Goal: Information Seeking & Learning: Learn about a topic

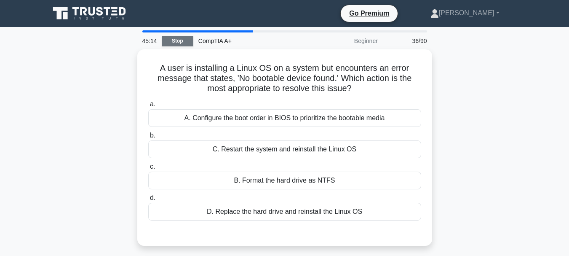
click at [171, 41] on link "Stop" at bounding box center [178, 41] width 32 height 11
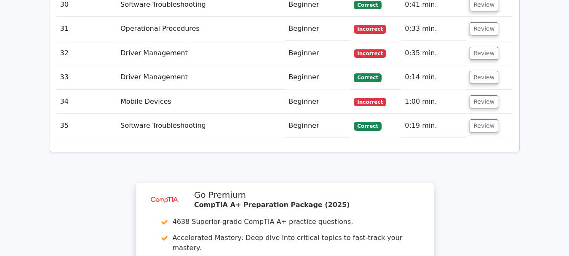
scroll to position [1887, 0]
drag, startPoint x: 279, startPoint y: 94, endPoint x: 331, endPoint y: 113, distance: 55.3
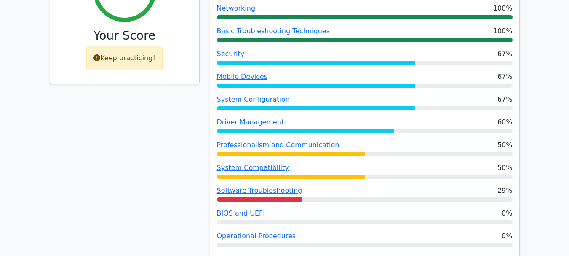
scroll to position [370, 0]
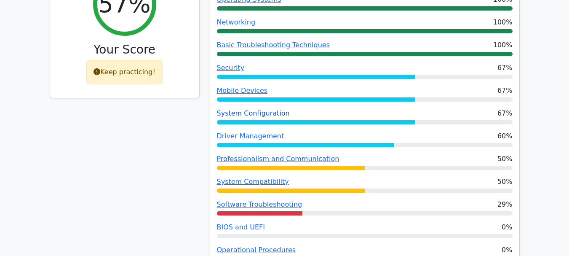
click at [252, 109] on link "System Configuration" at bounding box center [253, 113] width 73 height 8
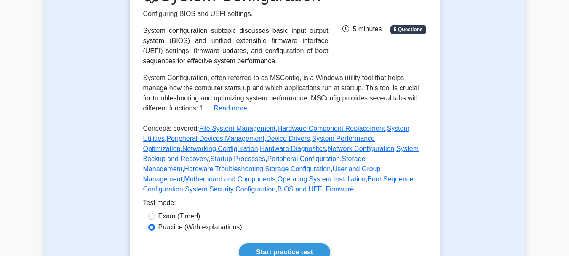
scroll to position [152, 0]
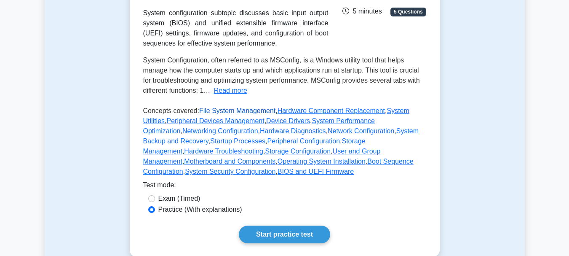
click at [239, 114] on link "File System Management" at bounding box center [237, 110] width 76 height 7
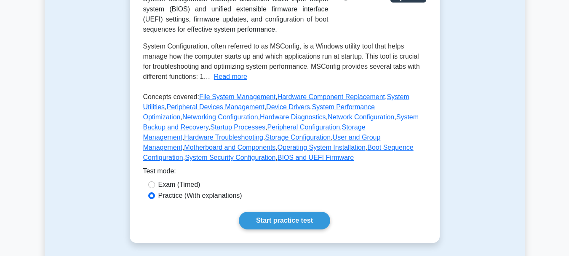
scroll to position [165, 0]
click at [227, 82] on button "Read more" at bounding box center [230, 77] width 33 height 10
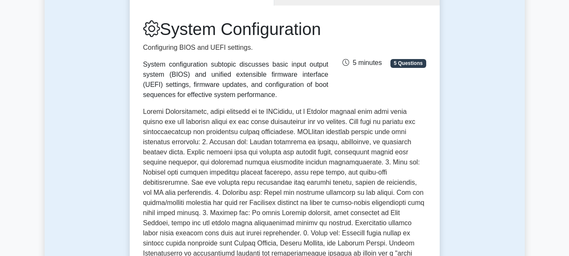
scroll to position [98, 0]
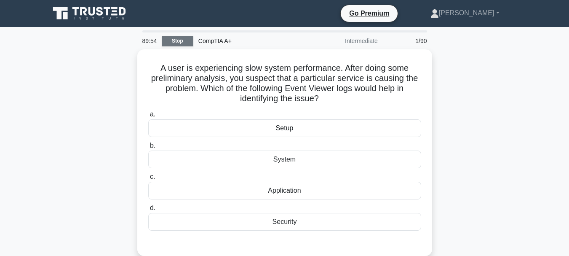
click at [185, 36] on link "Stop" at bounding box center [178, 41] width 32 height 11
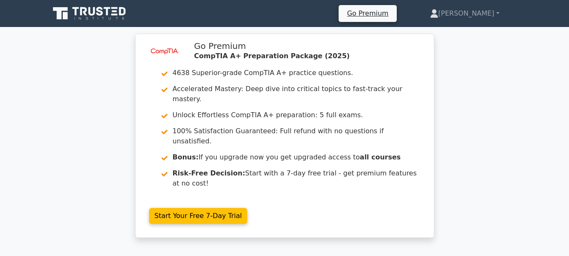
click at [88, 6] on icon at bounding box center [90, 13] width 81 height 16
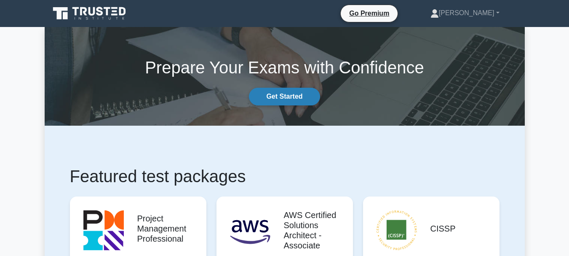
click at [304, 91] on link "Get Started" at bounding box center [284, 97] width 71 height 18
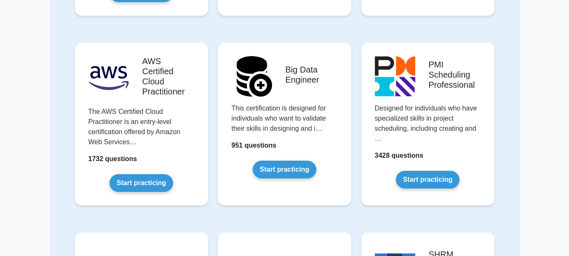
scroll to position [2012, 0]
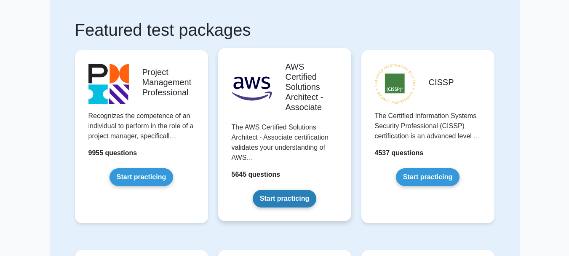
scroll to position [59, 0]
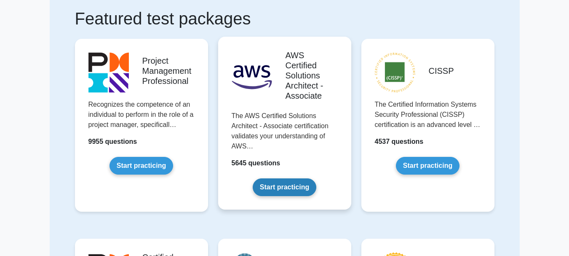
click at [278, 181] on link "Start practicing" at bounding box center [285, 187] width 64 height 18
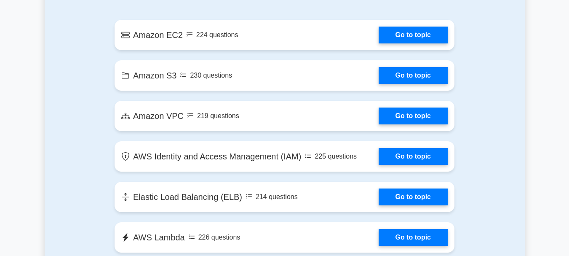
scroll to position [660, 0]
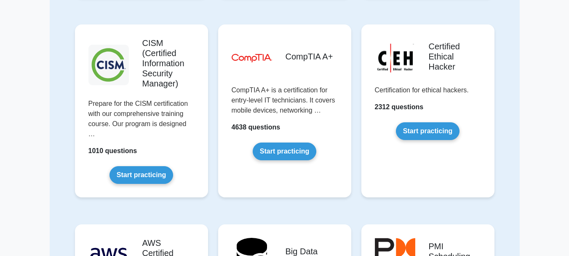
scroll to position [1187, 0]
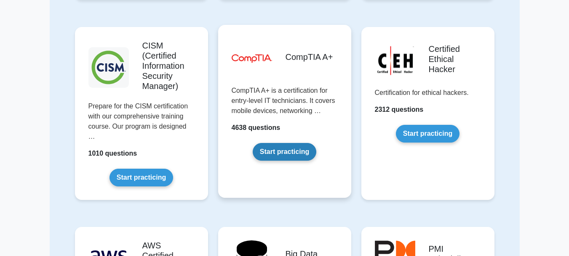
click at [280, 150] on link "Start practicing" at bounding box center [285, 152] width 64 height 18
click at [279, 149] on link "Start practicing" at bounding box center [285, 152] width 64 height 18
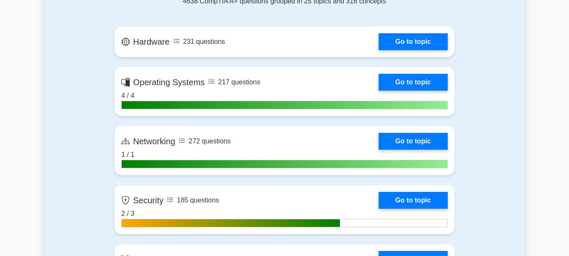
scroll to position [570, 0]
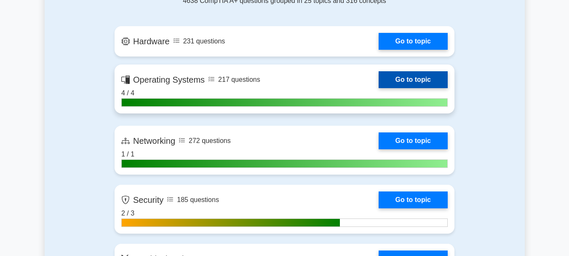
click at [400, 83] on link "Go to topic" at bounding box center [412, 79] width 69 height 17
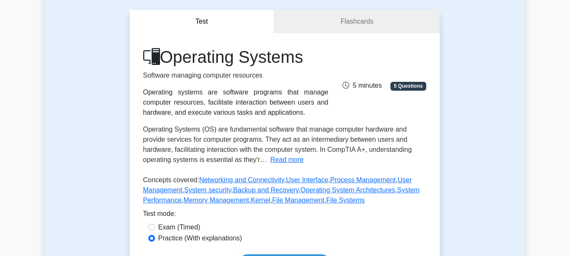
scroll to position [62, 0]
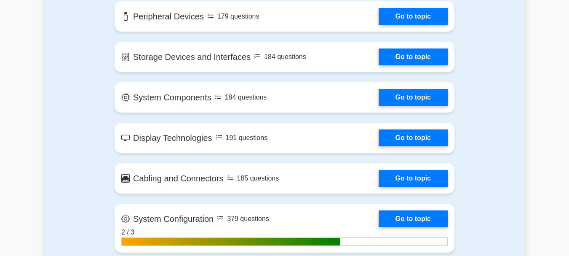
scroll to position [1123, 0]
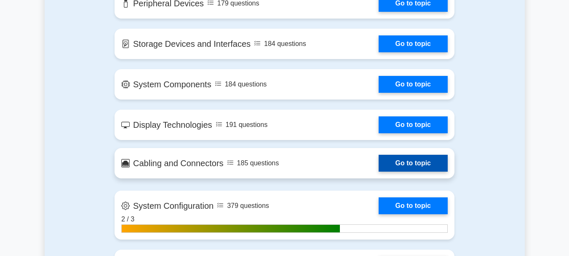
click at [378, 161] on link "Go to topic" at bounding box center [412, 163] width 69 height 17
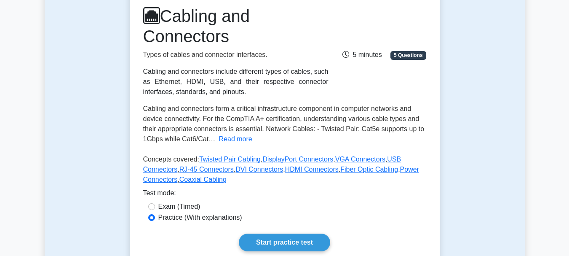
scroll to position [118, 0]
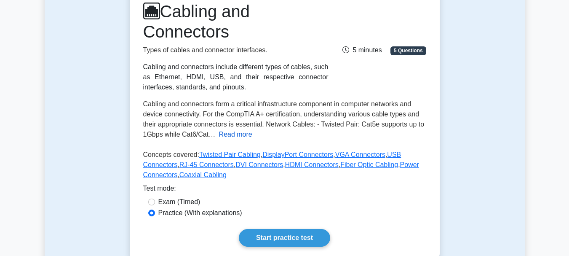
click at [227, 135] on button "Read more" at bounding box center [235, 134] width 33 height 10
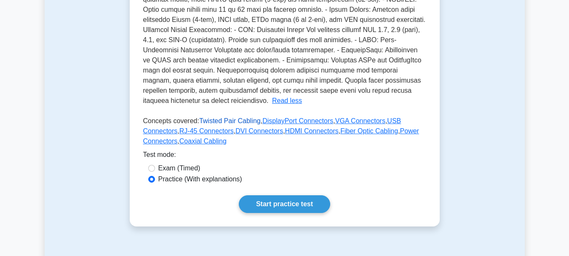
scroll to position [300, 0]
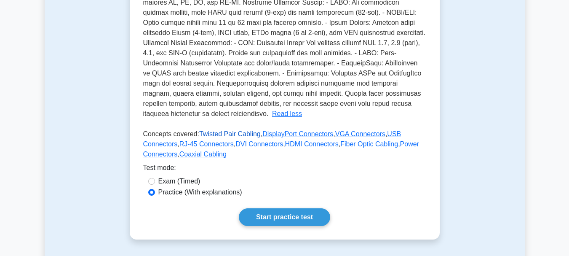
click at [235, 130] on link "Twisted Pair Cabling" at bounding box center [229, 133] width 61 height 7
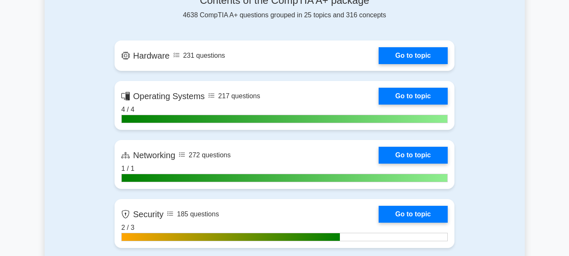
scroll to position [545, 0]
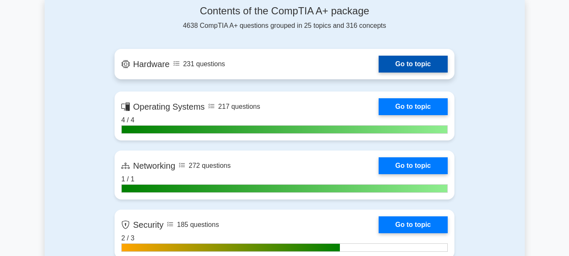
click at [400, 59] on link "Go to topic" at bounding box center [412, 64] width 69 height 17
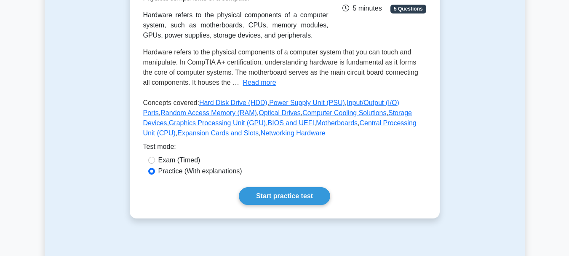
scroll to position [171, 0]
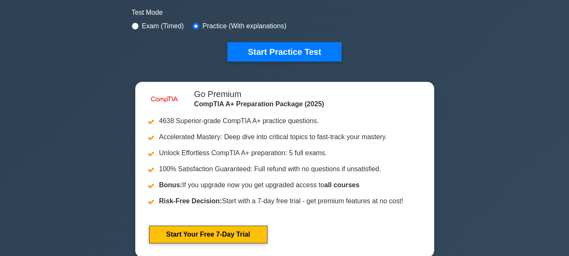
scroll to position [452, 0]
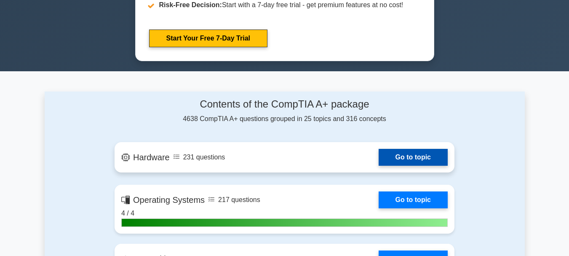
click at [402, 152] on link "Go to topic" at bounding box center [412, 157] width 69 height 17
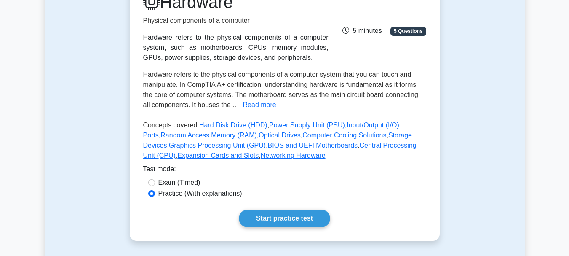
scroll to position [143, 0]
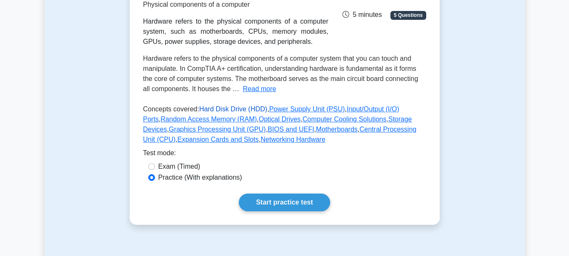
click at [242, 106] on link "Hard Disk Drive (HDD)" at bounding box center [233, 108] width 68 height 7
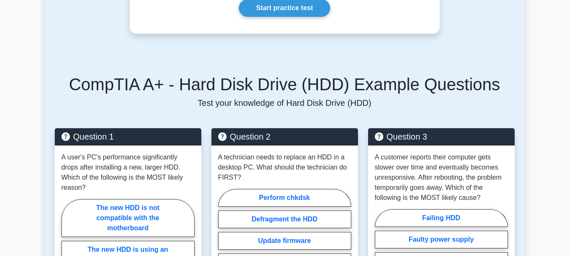
scroll to position [241, 0]
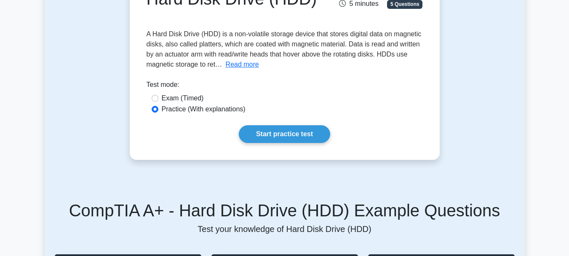
click at [242, 106] on label "Practice (With explanations)" at bounding box center [204, 109] width 84 height 10
click at [158, 106] on input "Practice (With explanations)" at bounding box center [155, 109] width 7 height 7
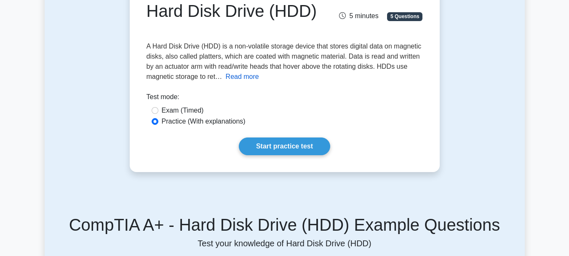
click at [235, 74] on button "Read more" at bounding box center [242, 77] width 33 height 10
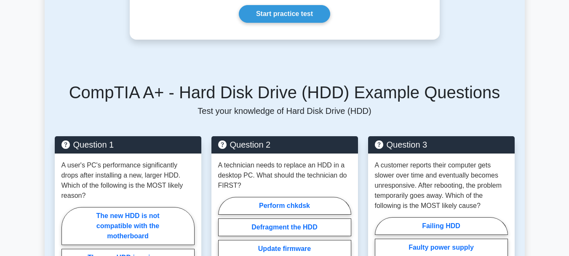
scroll to position [0, 0]
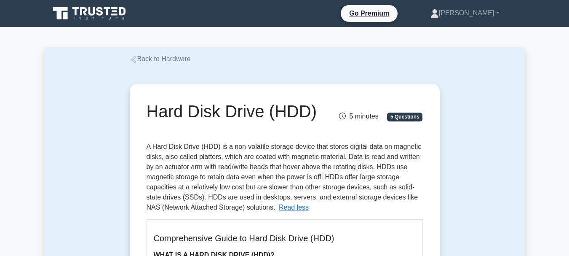
click at [133, 61] on icon at bounding box center [134, 60] width 8 height 8
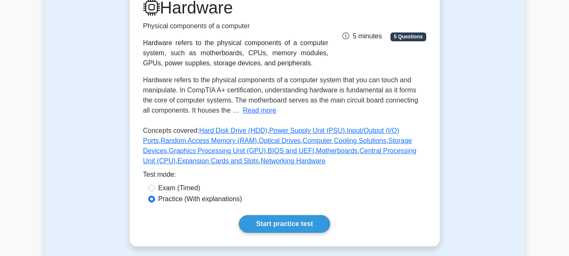
scroll to position [115, 0]
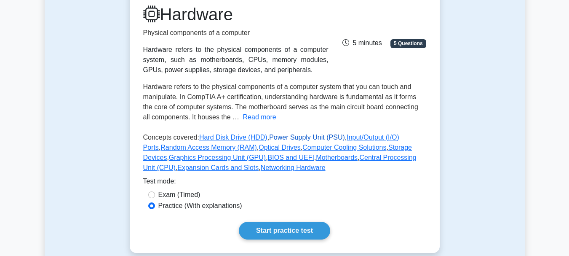
click at [275, 138] on link "Power Supply Unit (PSU)" at bounding box center [307, 136] width 76 height 7
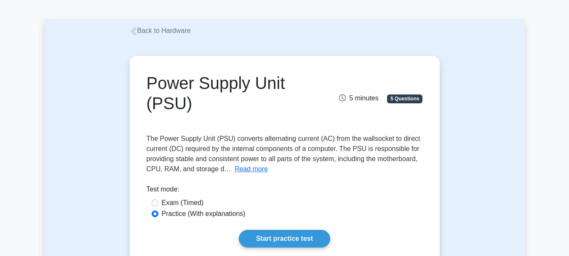
scroll to position [42, 0]
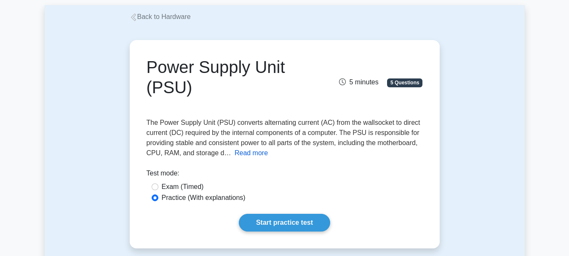
click at [258, 155] on button "Read more" at bounding box center [250, 153] width 33 height 10
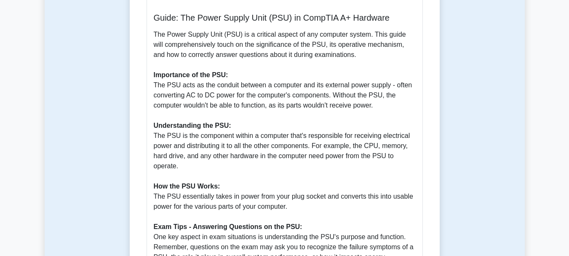
scroll to position [241, 0]
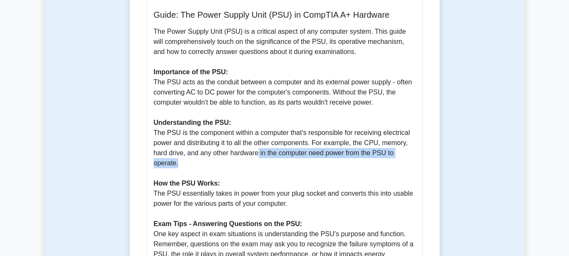
drag, startPoint x: 257, startPoint y: 157, endPoint x: 258, endPoint y: 166, distance: 8.5
click at [258, 166] on p "The Power Supply Unit (PSU) is a critical aspect of any computer system. This g…" at bounding box center [285, 158] width 262 height 263
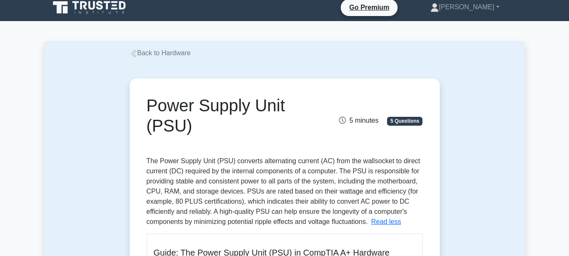
scroll to position [5, 0]
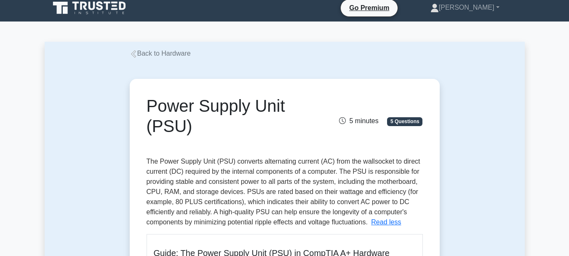
click at [153, 55] on link "Back to Hardware" at bounding box center [160, 53] width 61 height 7
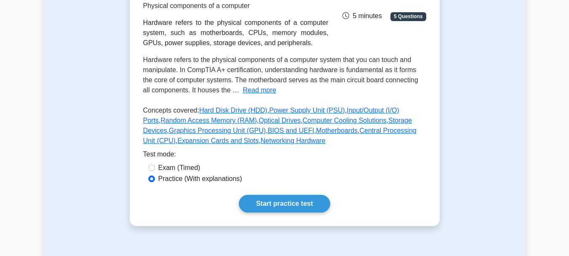
scroll to position [160, 0]
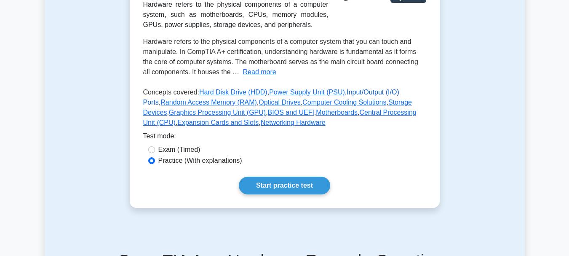
click at [364, 94] on link "Input/Output (I/O) Ports" at bounding box center [271, 96] width 256 height 17
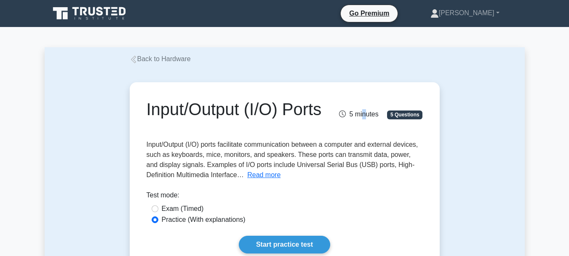
drag, startPoint x: 365, startPoint y: 96, endPoint x: 366, endPoint y: 133, distance: 37.5
click at [366, 133] on div "Input/Output (I/O) Ports 5 minutes 5 Questions Input/Output (I/O) ports facilit…" at bounding box center [284, 175] width 303 height 181
click at [366, 123] on div "Input/Output (I/O) Ports 5 minutes 5 Questions" at bounding box center [284, 111] width 286 height 24
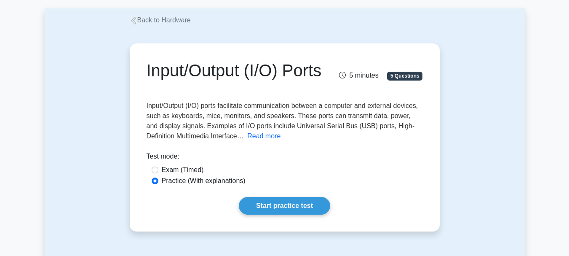
scroll to position [42, 0]
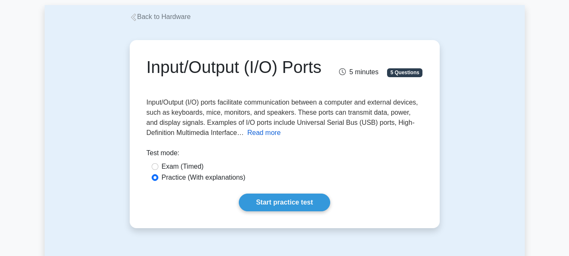
click at [262, 138] on button "Read more" at bounding box center [263, 133] width 33 height 10
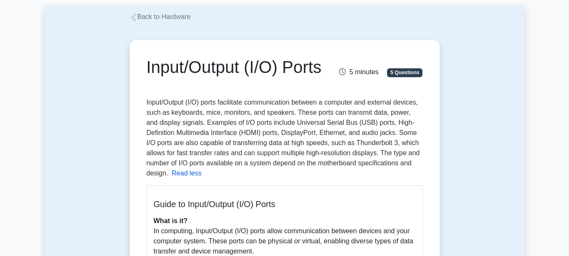
scroll to position [56, 0]
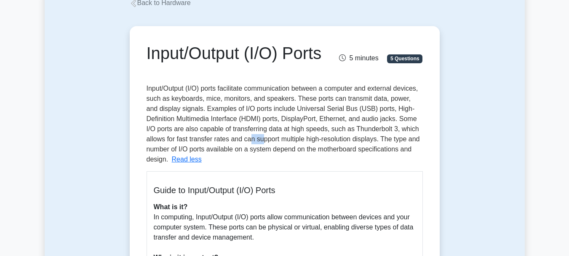
drag, startPoint x: 262, startPoint y: 155, endPoint x: 253, endPoint y: 136, distance: 20.9
click at [253, 136] on span "Input/Output (I/O) ports facilitate communication between a computer and extern…" at bounding box center [283, 124] width 273 height 78
click at [195, 54] on h1 "Input/Output (I/O) Ports" at bounding box center [237, 53] width 181 height 20
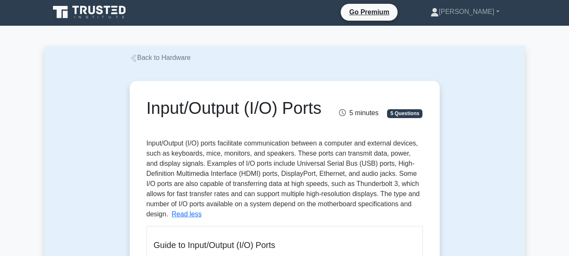
scroll to position [0, 0]
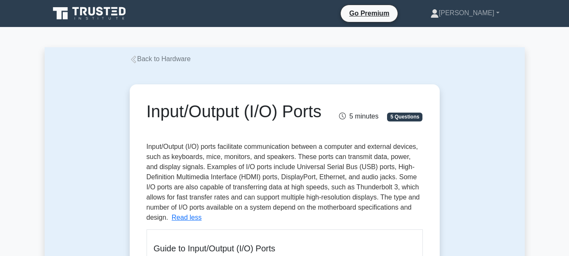
click at [176, 62] on link "Back to Hardware" at bounding box center [160, 58] width 61 height 7
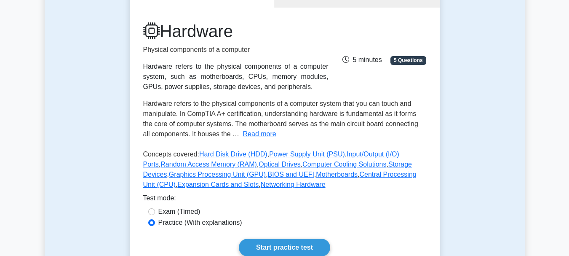
scroll to position [115, 0]
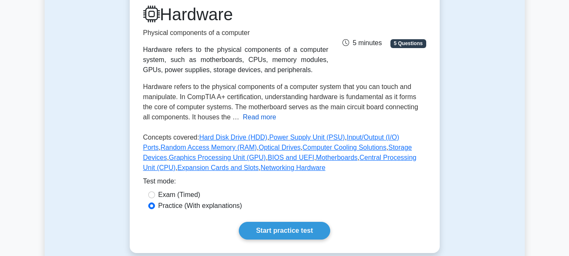
click at [257, 120] on button "Read more" at bounding box center [259, 117] width 33 height 10
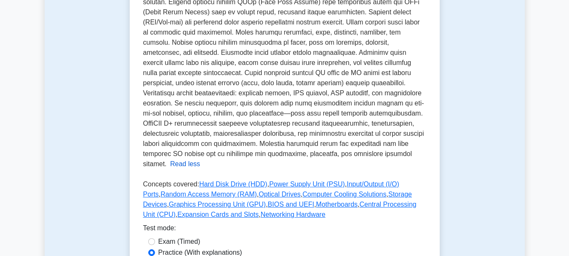
scroll to position [373, 0]
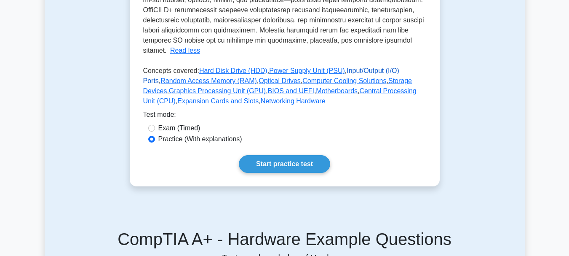
click at [352, 67] on link "Input/Output (I/O) Ports" at bounding box center [271, 75] width 256 height 17
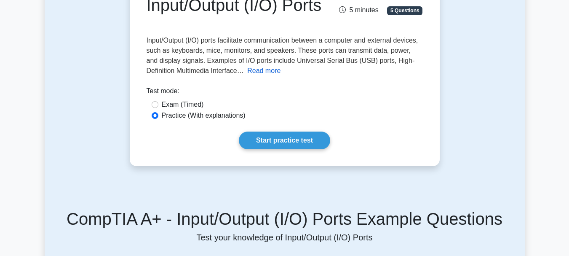
click at [261, 76] on button "Read more" at bounding box center [263, 71] width 33 height 10
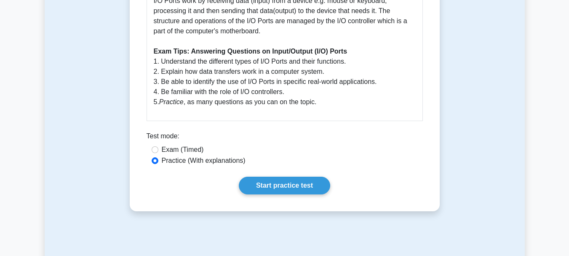
scroll to position [393, 0]
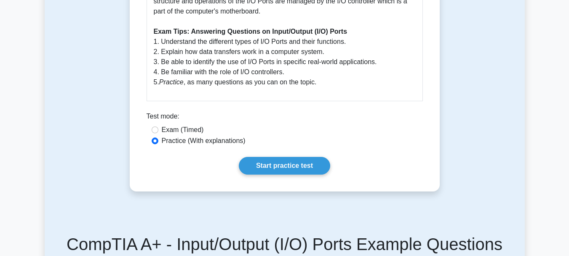
scroll to position [387, 0]
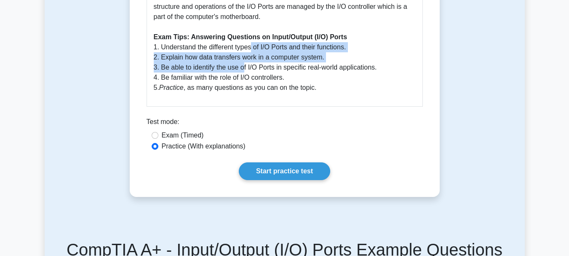
drag, startPoint x: 251, startPoint y: 68, endPoint x: 249, endPoint y: 73, distance: 5.6
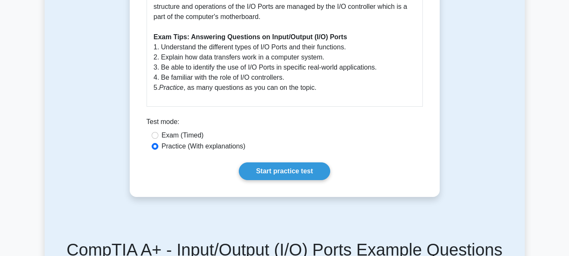
drag, startPoint x: 267, startPoint y: 24, endPoint x: 249, endPoint y: 21, distance: 18.7
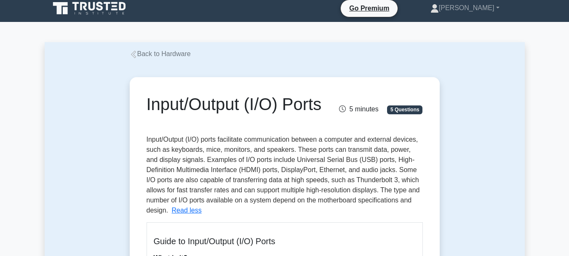
scroll to position [0, 0]
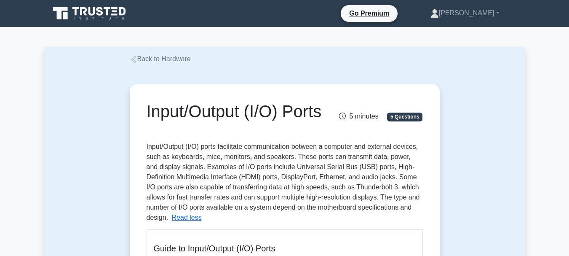
click at [187, 62] on link "Back to Hardware" at bounding box center [160, 58] width 61 height 7
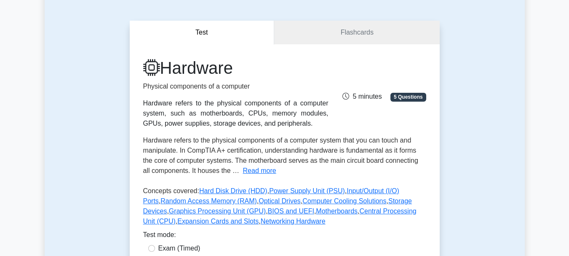
scroll to position [62, 0]
click at [353, 25] on link "Flashcards" at bounding box center [356, 32] width 165 height 24
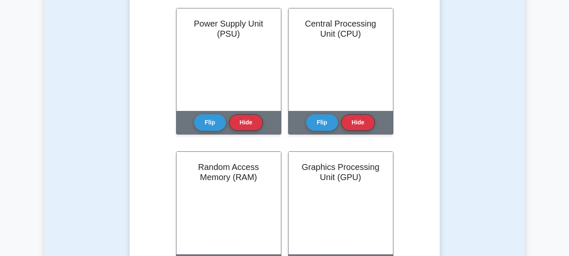
scroll to position [348, 0]
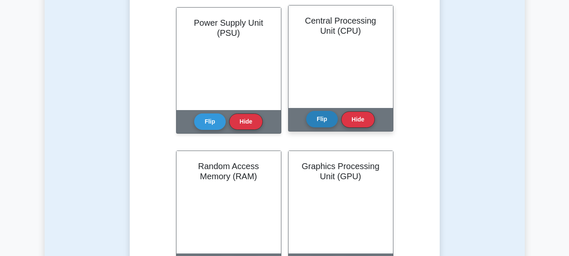
click at [316, 118] on button "Flip" at bounding box center [322, 119] width 32 height 16
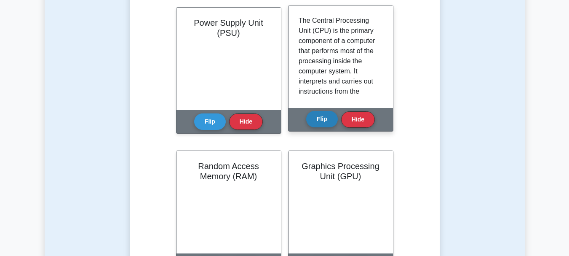
click at [316, 118] on button "Flip" at bounding box center [322, 119] width 32 height 16
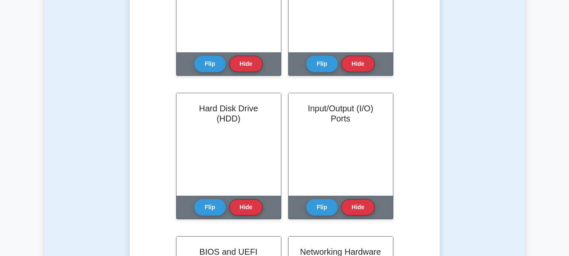
scroll to position [550, 0]
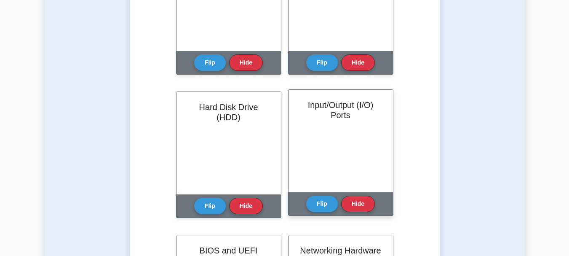
drag, startPoint x: 315, startPoint y: 121, endPoint x: 315, endPoint y: 158, distance: 37.1
click at [315, 158] on div "Input/Output (I/O) Ports" at bounding box center [340, 141] width 104 height 102
drag, startPoint x: 315, startPoint y: 159, endPoint x: 312, endPoint y: 210, distance: 51.4
click at [312, 210] on div "Input/Output (I/O) Ports Flip Hide" at bounding box center [340, 152] width 105 height 126
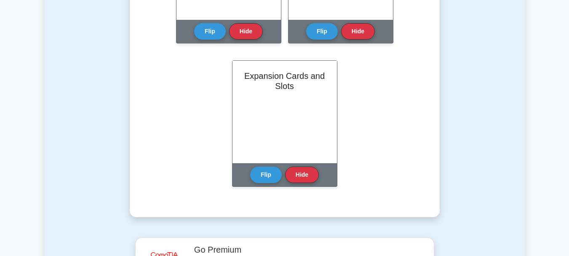
scroll to position [1027, 0]
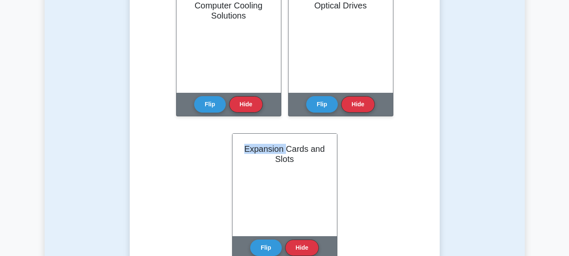
drag, startPoint x: 463, startPoint y: 180, endPoint x: 466, endPoint y: 171, distance: 9.5
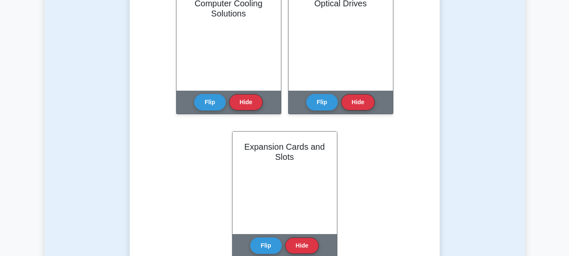
drag, startPoint x: 205, startPoint y: 160, endPoint x: 207, endPoint y: 153, distance: 7.2
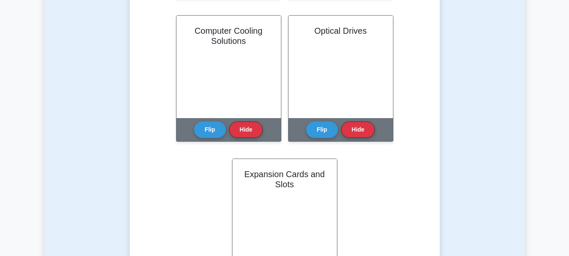
scroll to position [702, 0]
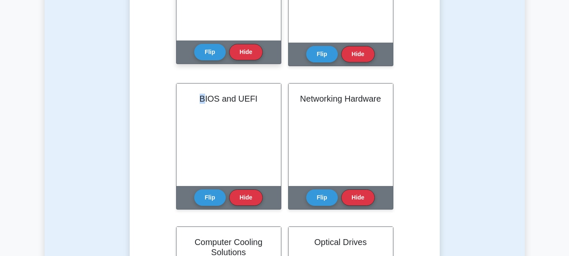
drag, startPoint x: 207, startPoint y: 153, endPoint x: 252, endPoint y: 24, distance: 136.7
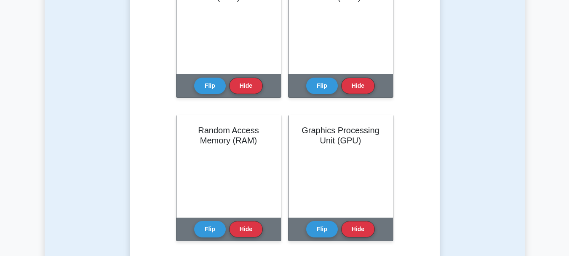
scroll to position [384, 0]
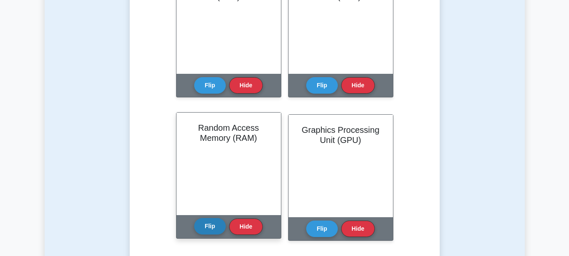
click at [216, 226] on button "Flip" at bounding box center [210, 226] width 32 height 16
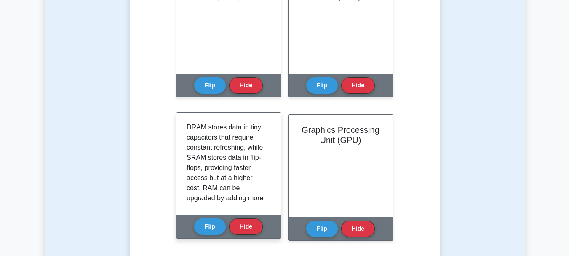
scroll to position [182, 0]
click at [243, 155] on p "Random Access Memory (RAM) is a type of volatile memory that stores data and ma…" at bounding box center [227, 81] width 81 height 283
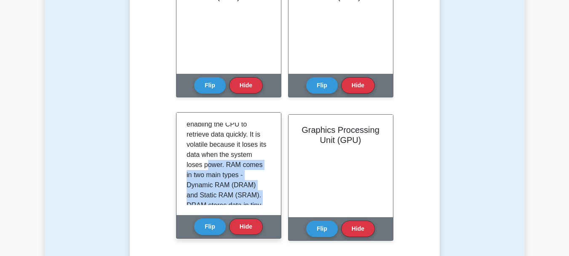
scroll to position [93, 0]
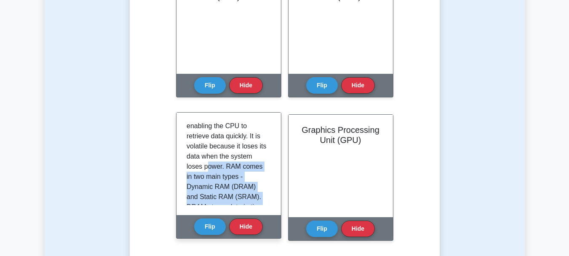
click at [243, 155] on p "Random Access Memory (RAM) is a type of volatile memory that stores data and ma…" at bounding box center [227, 171] width 81 height 283
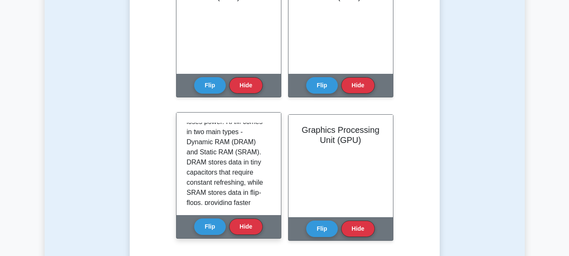
scroll to position [134, 0]
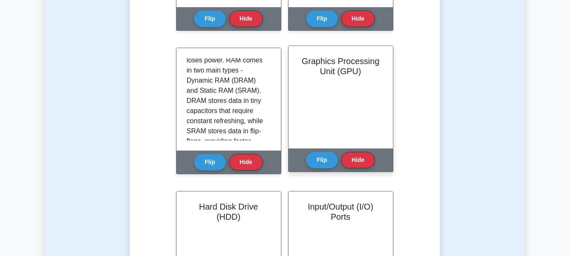
click at [326, 143] on div "Graphics Processing Unit (GPU)" at bounding box center [340, 97] width 104 height 102
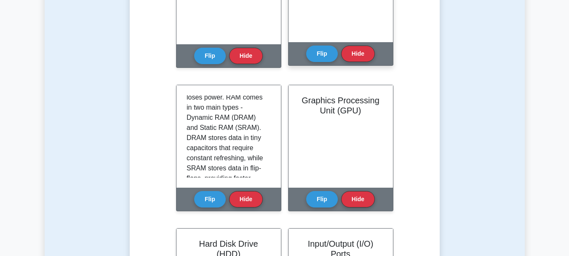
scroll to position [418, 0]
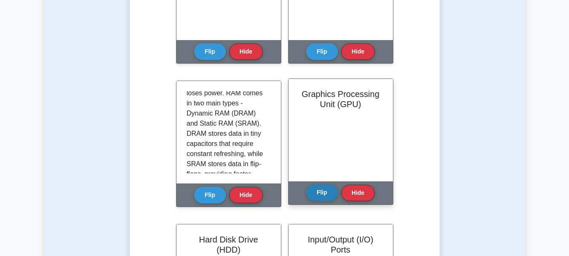
click at [327, 195] on button "Flip" at bounding box center [322, 192] width 32 height 16
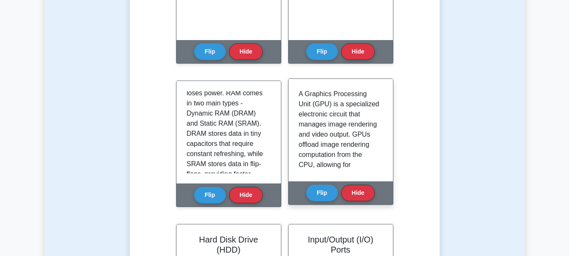
drag, startPoint x: 327, startPoint y: 195, endPoint x: 357, endPoint y: 147, distance: 57.5
click at [357, 147] on div "Graphics Processing Unit (GPU) Flip Hide" at bounding box center [340, 141] width 105 height 126
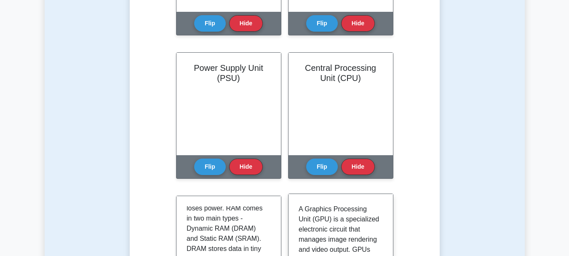
scroll to position [300, 0]
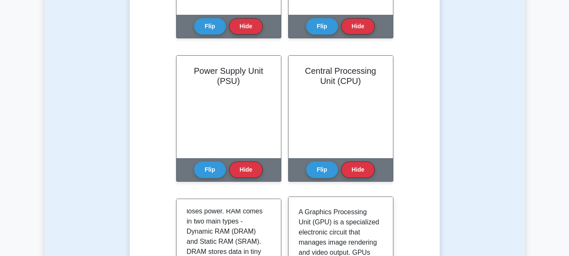
click at [357, 147] on div "Central Processing Unit (CPU)" at bounding box center [340, 107] width 104 height 102
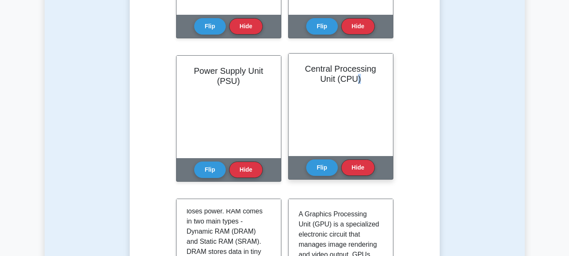
click at [357, 147] on div "Central Processing Unit (CPU)" at bounding box center [340, 104] width 104 height 102
click at [356, 148] on div "Central Processing Unit (CPU)" at bounding box center [340, 104] width 104 height 102
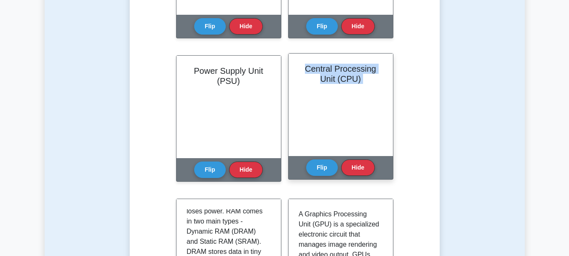
click at [355, 148] on div "Central Processing Unit (CPU)" at bounding box center [340, 104] width 104 height 102
click at [354, 149] on div "Central Processing Unit (CPU)" at bounding box center [340, 104] width 104 height 102
click at [354, 150] on div "Central Processing Unit (CPU)" at bounding box center [340, 104] width 104 height 102
click at [353, 151] on div "Central Processing Unit (CPU)" at bounding box center [340, 104] width 104 height 102
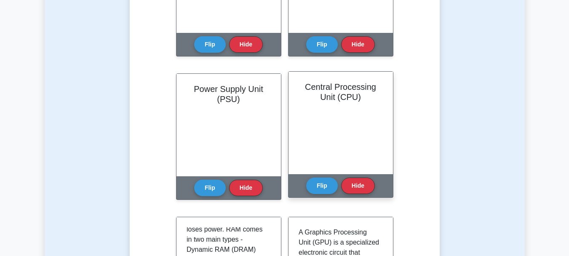
scroll to position [286, 0]
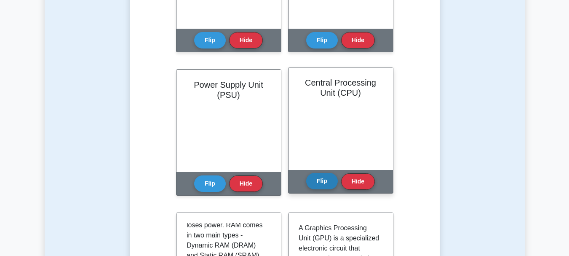
click at [328, 178] on button "Flip" at bounding box center [322, 181] width 32 height 16
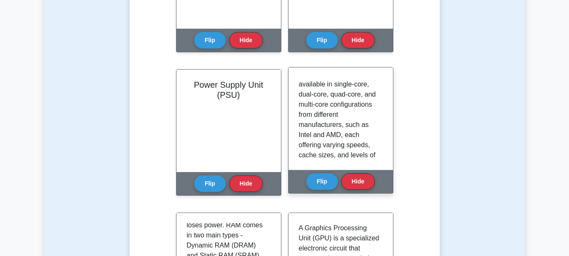
scroll to position [0, 0]
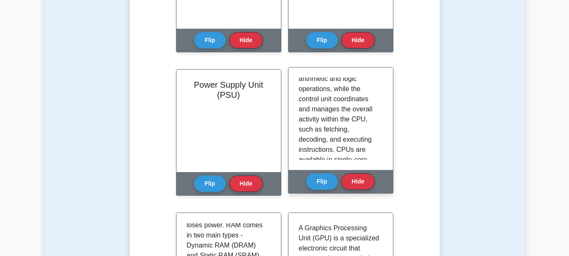
click at [349, 140] on p "The Central Processing Unit (CPU) is the primary component of a computer that p…" at bounding box center [338, 93] width 81 height 303
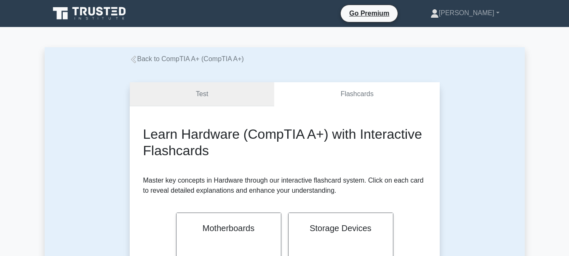
click at [209, 98] on link "Test" at bounding box center [202, 94] width 145 height 24
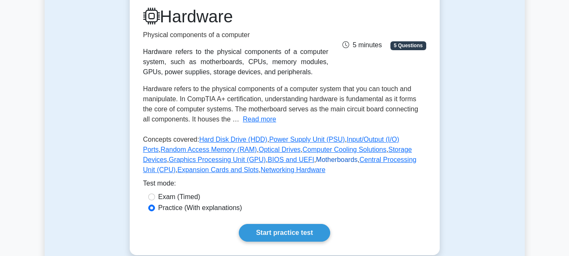
click at [309, 152] on p "Concepts covered: Hard Disk Drive (HDD) , Power Supply Unit (PSU) , Input/Outpu…" at bounding box center [284, 156] width 283 height 44
click at [309, 143] on link "Power Supply Unit (PSU)" at bounding box center [307, 139] width 76 height 7
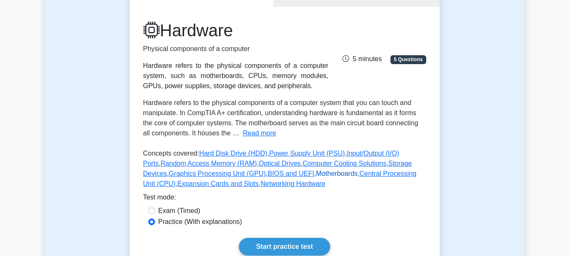
scroll to position [98, 0]
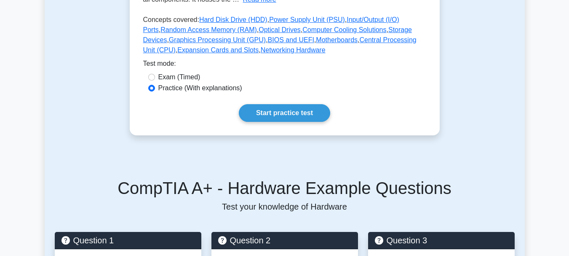
click at [257, 117] on link "Start practice test" at bounding box center [284, 113] width 91 height 18
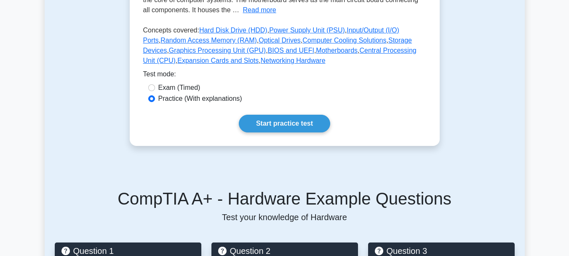
click at [257, 117] on div "Hardware Physical components of a computer Hardware refers to the physical comp…" at bounding box center [285, 15] width 310 height 262
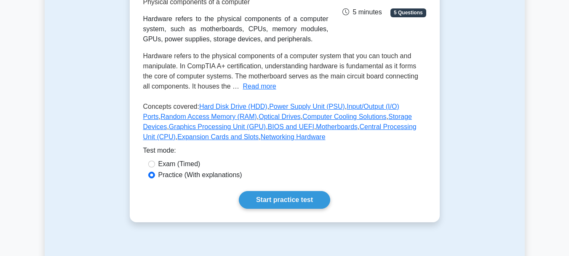
scroll to position [138, 0]
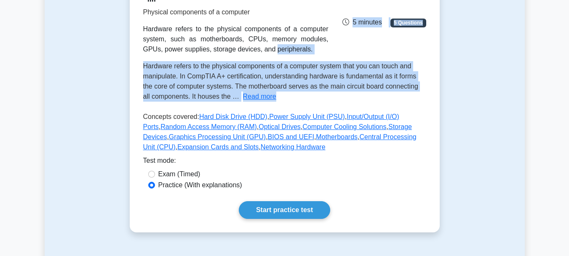
drag, startPoint x: 91, startPoint y: 108, endPoint x: 114, endPoint y: 48, distance: 64.3
click at [114, 48] on div "Test Flashcards Hardware Physical components of a computer Hardware refers to t…" at bounding box center [285, 89] width 480 height 326
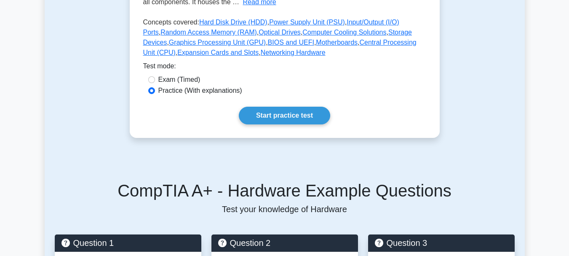
scroll to position [230, 0]
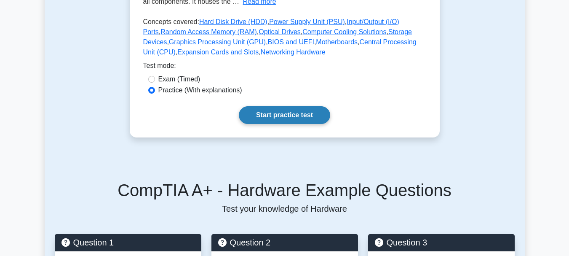
click at [262, 111] on link "Start practice test" at bounding box center [284, 115] width 91 height 18
drag, startPoint x: 151, startPoint y: 95, endPoint x: 155, endPoint y: 89, distance: 7.4
click at [155, 89] on div "Practice (With explanations)" at bounding box center [284, 90] width 273 height 10
click at [155, 88] on div "Practice (With explanations)" at bounding box center [284, 90] width 273 height 10
click at [147, 73] on div "Test mode:" at bounding box center [284, 67] width 283 height 13
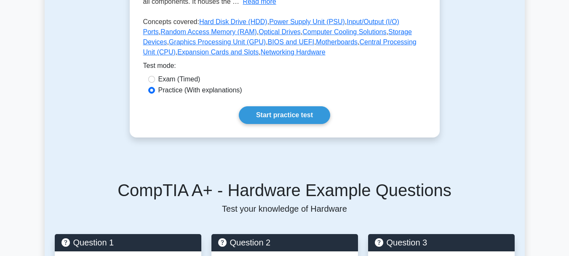
click at [147, 73] on div "Test mode:" at bounding box center [284, 67] width 283 height 13
click at [146, 73] on div "Test mode:" at bounding box center [284, 67] width 283 height 13
click at [349, 43] on link "Central Processing Unit (CPU)" at bounding box center [279, 46] width 273 height 17
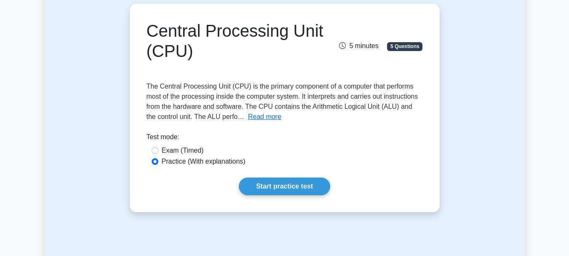
scroll to position [87, 0]
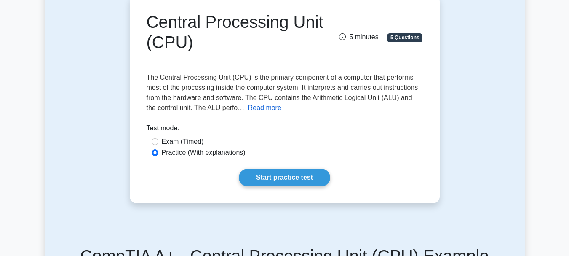
click at [261, 107] on button "Read more" at bounding box center [264, 108] width 33 height 10
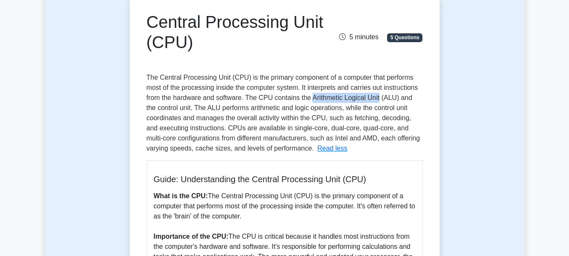
drag, startPoint x: 311, startPoint y: 97, endPoint x: 378, endPoint y: 98, distance: 67.4
click at [378, 98] on span "The Central Processing Unit (CPU) is the primary component of a computer that p…" at bounding box center [284, 113] width 274 height 78
copy span "Arithmetic Logical Unit"
click at [314, 123] on div "The Central Processing Unit (CPU) is the primary component of a computer that p…" at bounding box center [285, 239] width 276 height 334
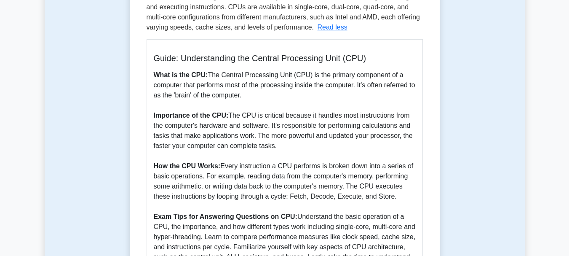
scroll to position [208, 0]
click at [314, 123] on p "What is the CPU: The Central Processing Unit (CPU) is the primary component of …" at bounding box center [285, 171] width 262 height 202
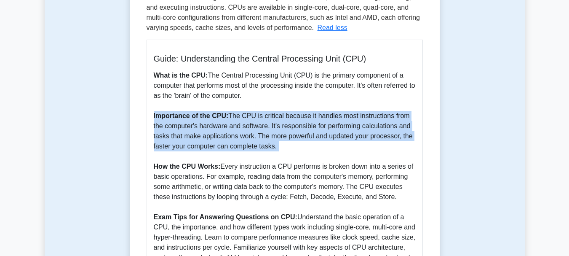
drag, startPoint x: 314, startPoint y: 123, endPoint x: 319, endPoint y: 112, distance: 12.1
click at [319, 112] on p "What is the CPU: The Central Processing Unit (CPU) is the primary component of …" at bounding box center [285, 171] width 262 height 202
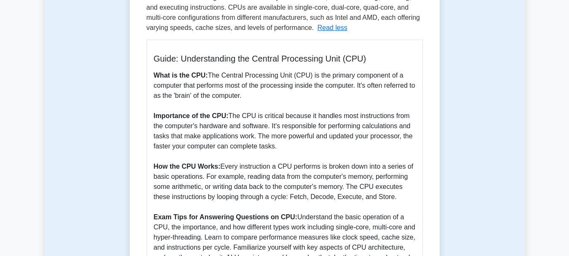
click at [331, 100] on p "What is the CPU: The Central Processing Unit (CPU) is the primary component of …" at bounding box center [285, 171] width 262 height 202
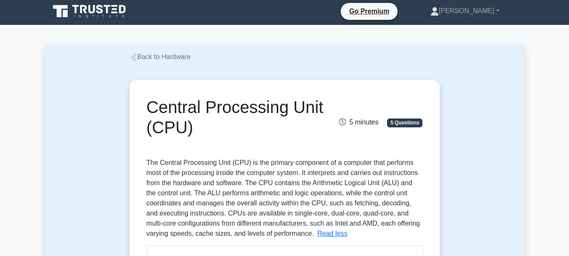
scroll to position [0, 0]
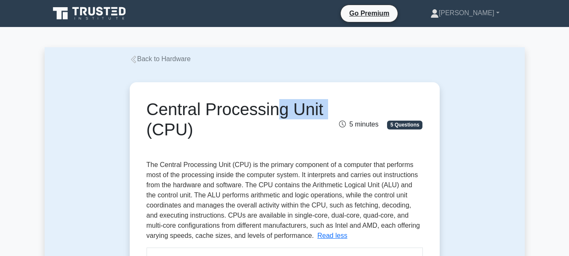
drag, startPoint x: 331, startPoint y: 100, endPoint x: 267, endPoint y: 102, distance: 64.0
click at [267, 102] on div "Central Processing Unit (CPU)" at bounding box center [236, 121] width 191 height 44
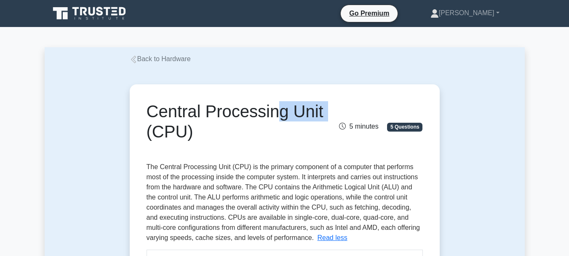
click at [190, 60] on link "Back to Hardware" at bounding box center [160, 58] width 61 height 7
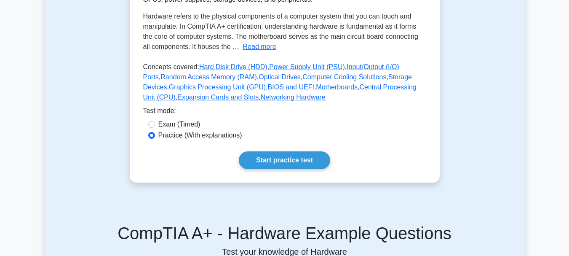
scroll to position [197, 0]
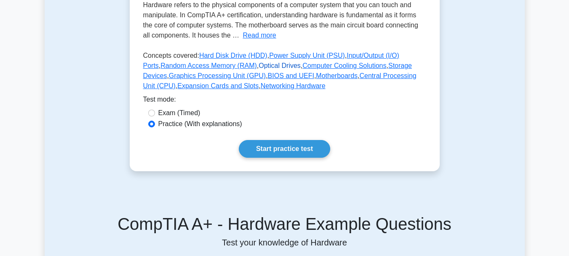
click at [258, 67] on link "Optical Drives" at bounding box center [279, 65] width 42 height 7
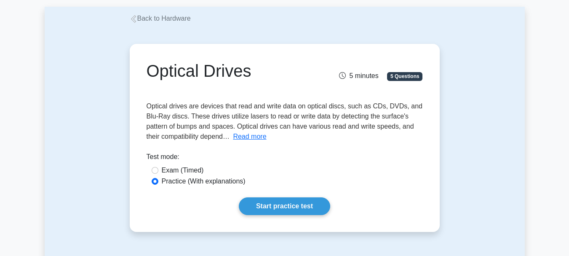
scroll to position [45, 0]
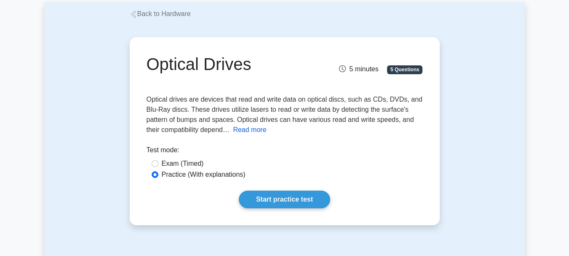
click at [242, 131] on button "Read more" at bounding box center [249, 130] width 33 height 10
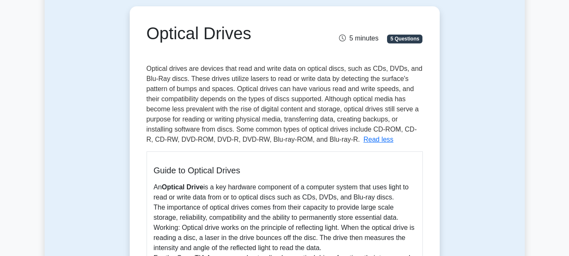
scroll to position [121, 0]
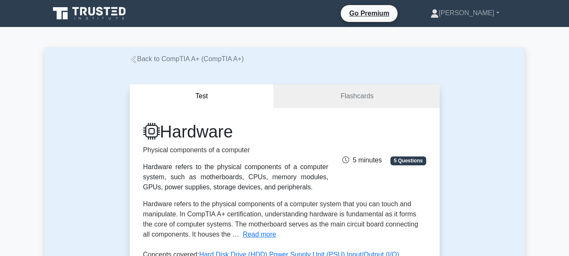
click at [218, 61] on link "Back to CompTIA A+ (CompTIA A+)" at bounding box center [187, 58] width 114 height 7
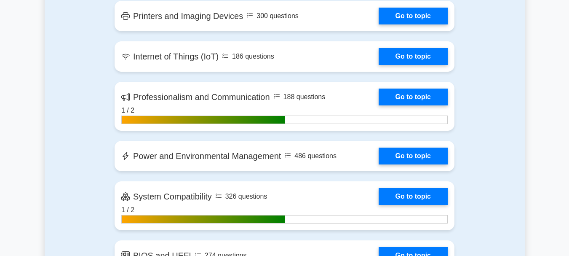
scroll to position [1386, 0]
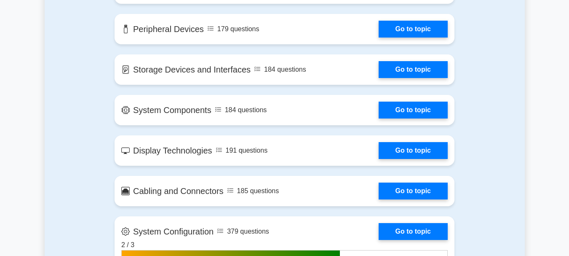
scroll to position [1086, 0]
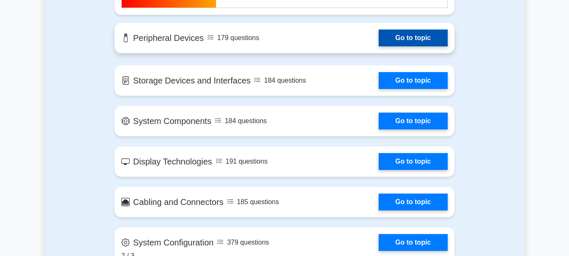
click at [378, 33] on link "Go to topic" at bounding box center [412, 37] width 69 height 17
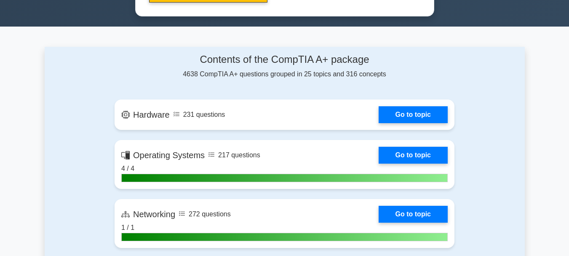
scroll to position [491, 0]
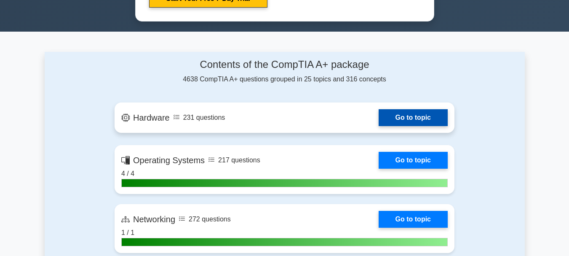
click at [378, 116] on link "Go to topic" at bounding box center [412, 117] width 69 height 17
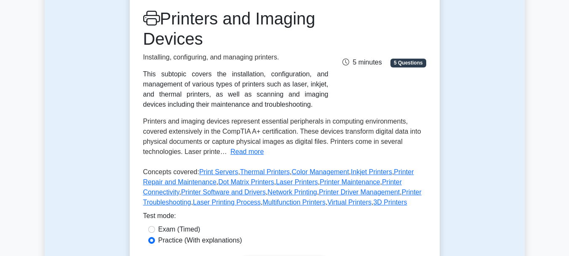
scroll to position [109, 0]
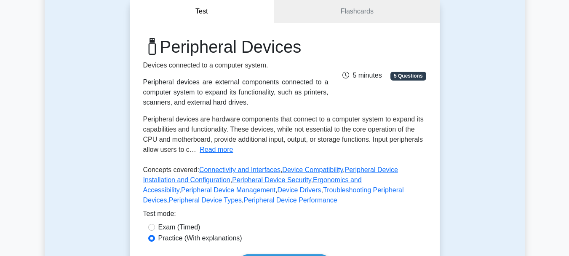
scroll to position [93, 0]
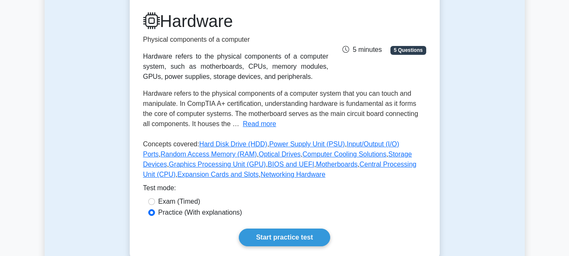
scroll to position [155, 0]
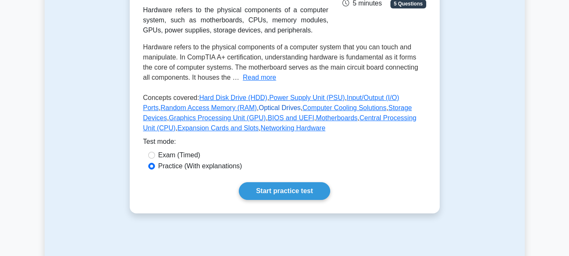
click at [267, 107] on link "Optical Drives" at bounding box center [279, 107] width 42 height 7
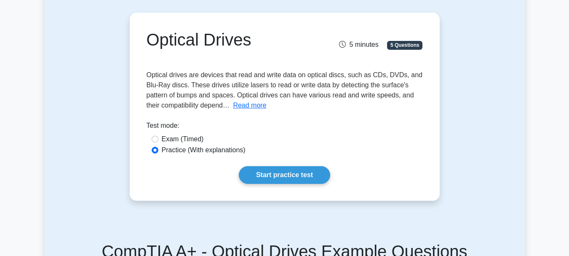
scroll to position [73, 0]
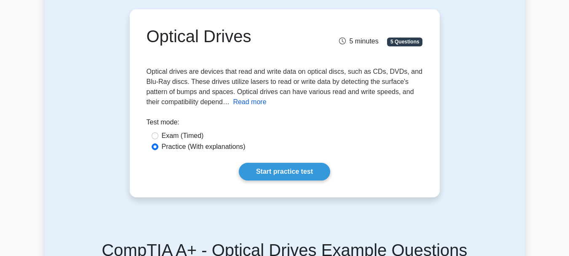
click at [258, 104] on button "Read more" at bounding box center [249, 102] width 33 height 10
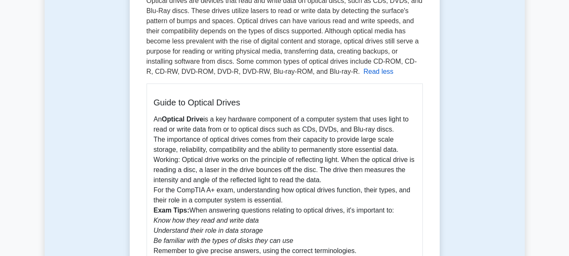
scroll to position [0, 0]
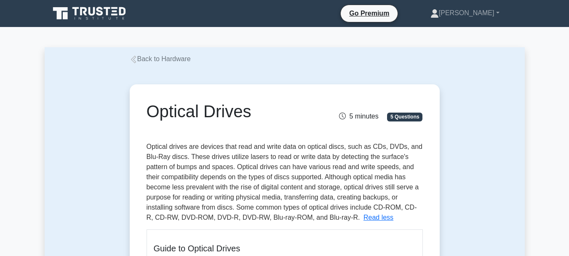
click at [184, 59] on link "Back to Hardware" at bounding box center [160, 58] width 61 height 7
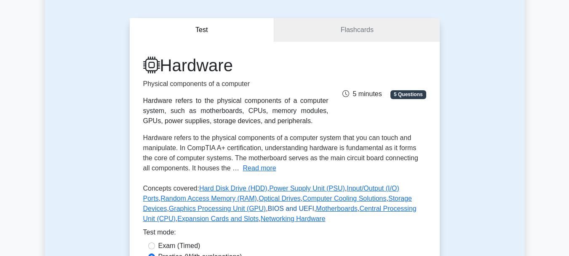
scroll to position [62, 0]
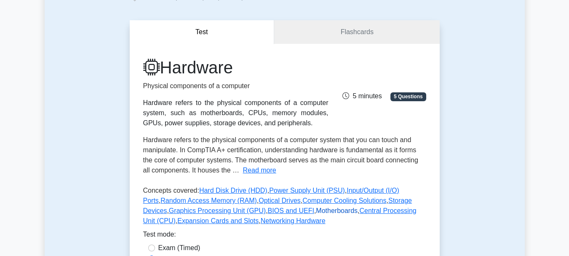
click at [316, 213] on link "Motherboards" at bounding box center [337, 210] width 42 height 7
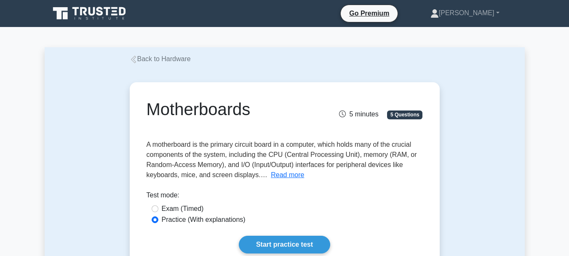
click at [285, 180] on div "Motherboards 5 minutes 5 Questions A motherboard is the primary circuit board i…" at bounding box center [284, 175] width 303 height 181
click at [285, 177] on button "Read more" at bounding box center [287, 175] width 33 height 10
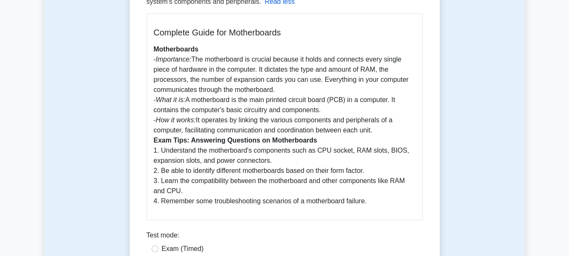
scroll to position [224, 0]
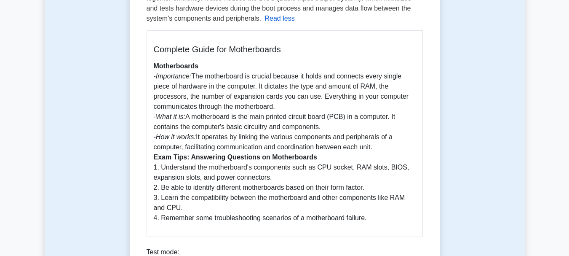
click at [285, 177] on p "Motherboards - Importance: The motherboard is crucial because it holds and conn…" at bounding box center [285, 142] width 262 height 162
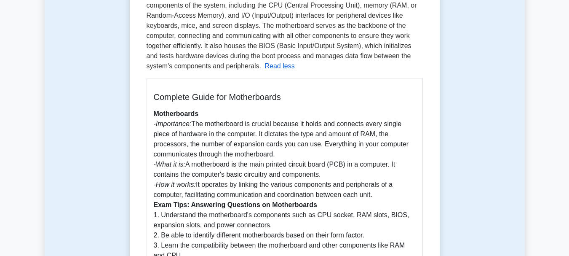
scroll to position [146, 0]
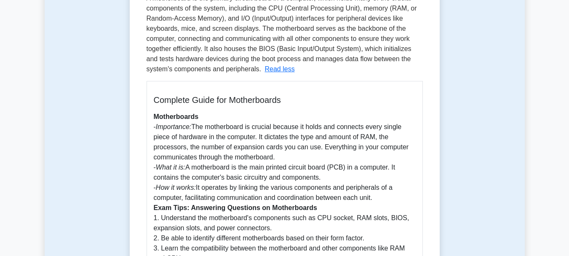
click at [286, 171] on p "Motherboards - Importance: The motherboard is crucial because it holds and conn…" at bounding box center [285, 193] width 262 height 162
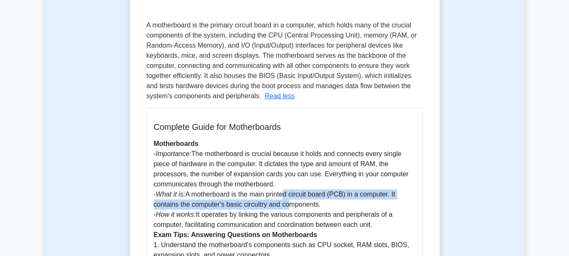
scroll to position [118, 0]
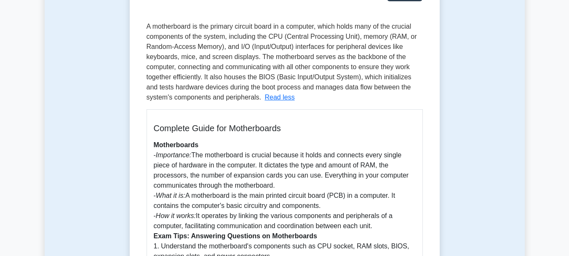
click at [286, 171] on p "Motherboards - Importance: The motherboard is crucial because it holds and conn…" at bounding box center [285, 221] width 262 height 162
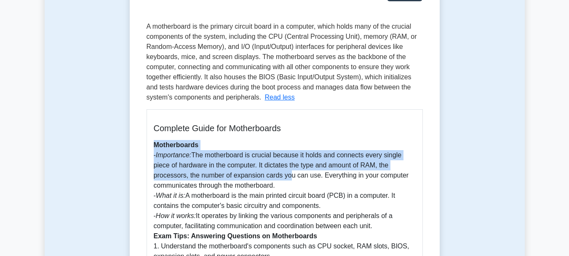
drag, startPoint x: 286, startPoint y: 171, endPoint x: 299, endPoint y: 136, distance: 36.4
click at [299, 136] on div "Complete Guide for Motherboards Motherboards - Importance: The motherboard is c…" at bounding box center [285, 212] width 276 height 206
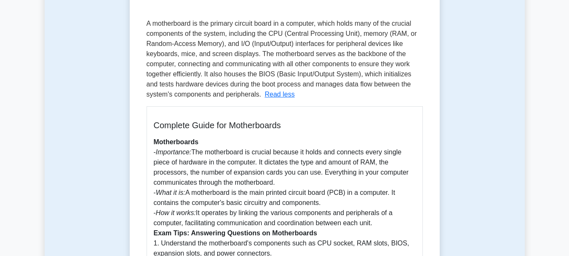
scroll to position [0, 0]
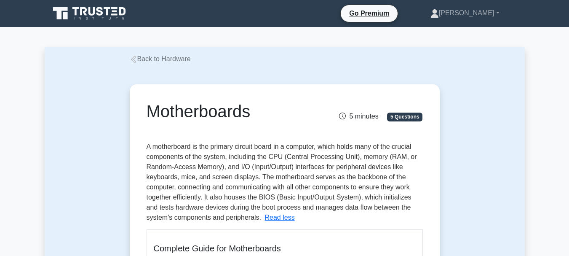
click at [187, 61] on link "Back to Hardware" at bounding box center [160, 58] width 61 height 7
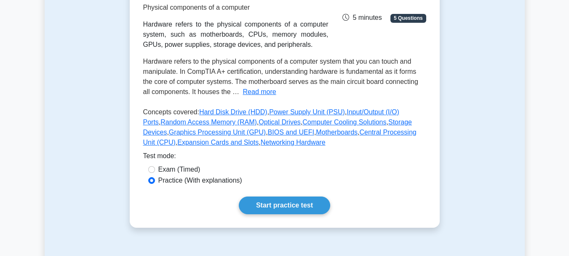
scroll to position [149, 0]
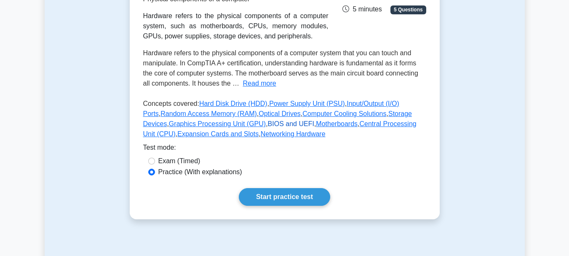
click at [268, 125] on link "BIOS and UEFI" at bounding box center [291, 123] width 46 height 7
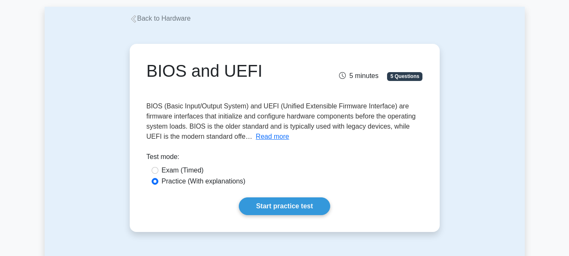
scroll to position [42, 0]
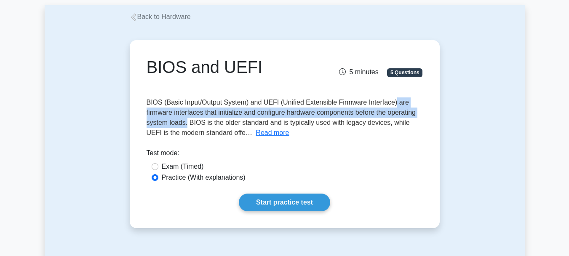
drag, startPoint x: 390, startPoint y: 103, endPoint x: 187, endPoint y: 125, distance: 204.5
click at [187, 125] on span "BIOS (Basic Input/Output System) and UEFI (Unified Extensible Firmware Interfac…" at bounding box center [281, 117] width 269 height 37
copy span "are firmware interfaces that initialize and configure hardware components befor…"
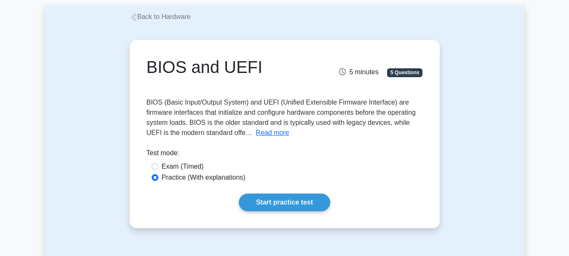
click at [365, 141] on div "BIOS and UEFI 5 minutes 5 Questions BIOS (Basic Input/Output System) and UEFI (…" at bounding box center [284, 133] width 303 height 181
click at [261, 135] on button "Read more" at bounding box center [272, 133] width 33 height 10
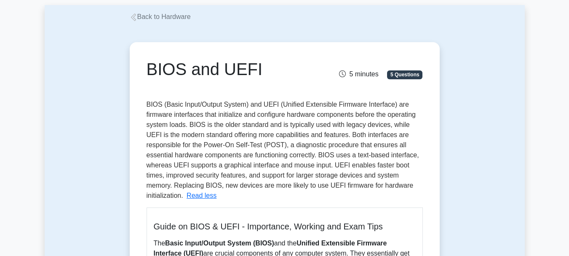
click at [149, 15] on link "Back to Hardware" at bounding box center [160, 16] width 61 height 7
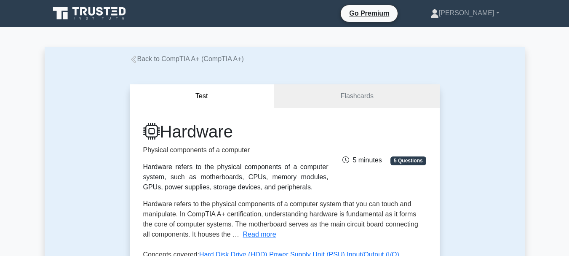
click at [180, 61] on link "Back to CompTIA A+ (CompTIA A+)" at bounding box center [187, 58] width 114 height 7
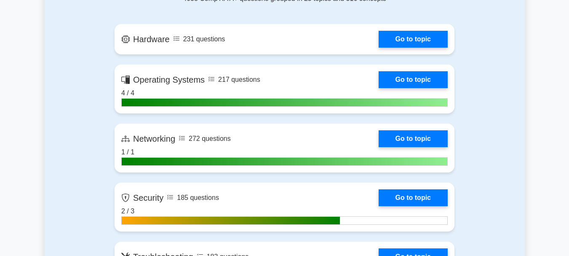
scroll to position [559, 0]
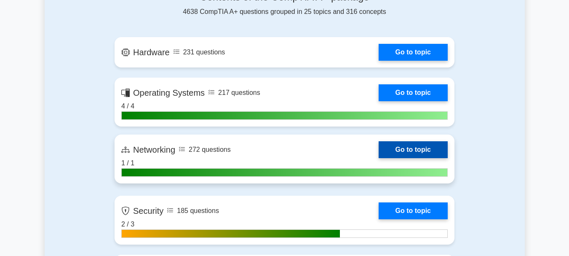
click at [378, 144] on link "Go to topic" at bounding box center [412, 149] width 69 height 17
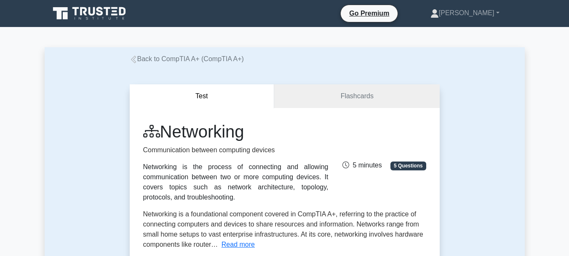
click at [175, 57] on link "Back to CompTIA A+ (CompTIA A+)" at bounding box center [187, 58] width 114 height 7
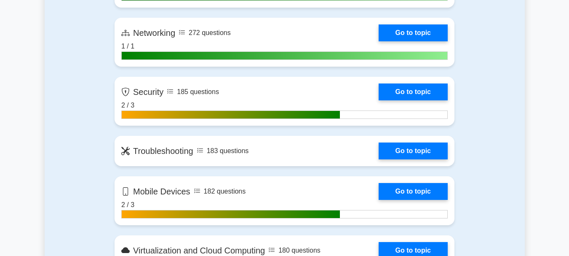
scroll to position [679, 0]
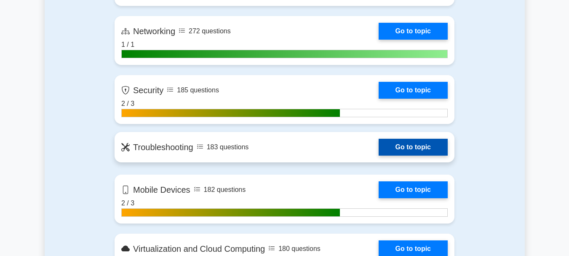
click at [378, 144] on link "Go to topic" at bounding box center [412, 147] width 69 height 17
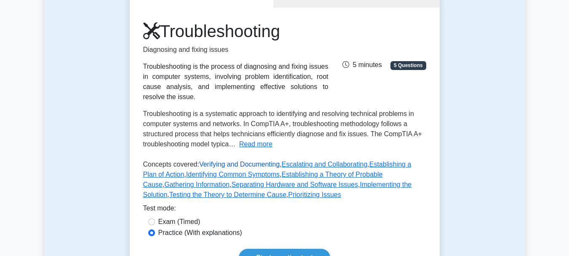
click at [215, 160] on link "Verifying and Documenting" at bounding box center [239, 163] width 80 height 7
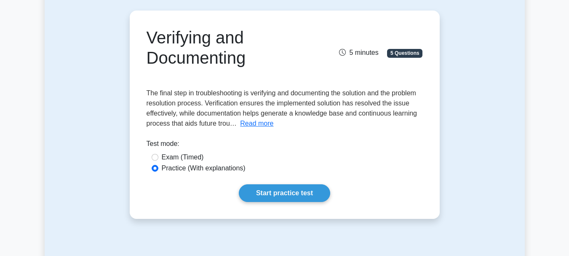
scroll to position [81, 0]
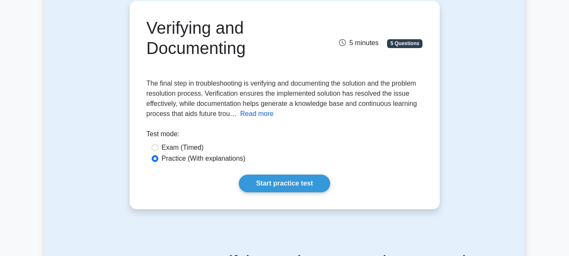
click at [259, 114] on button "Read more" at bounding box center [256, 114] width 33 height 10
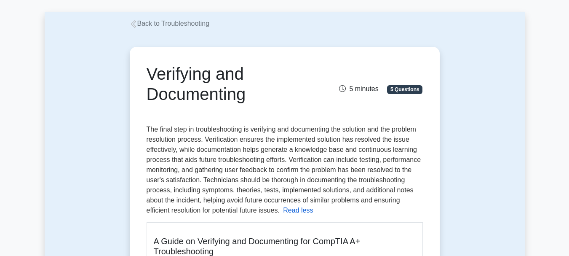
scroll to position [25, 0]
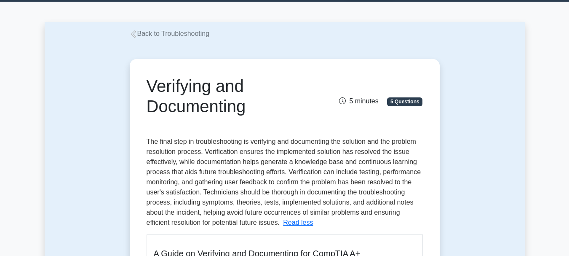
click at [165, 37] on link "Back to Troubleshooting" at bounding box center [170, 33] width 80 height 7
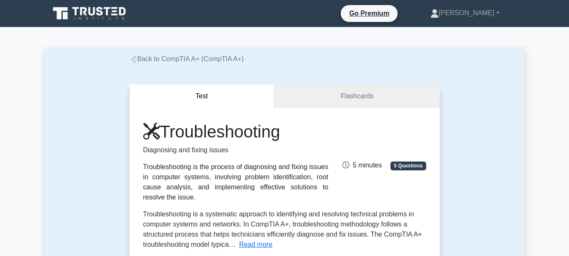
click at [186, 62] on link "Back to CompTIA A+ (CompTIA A+)" at bounding box center [187, 58] width 114 height 7
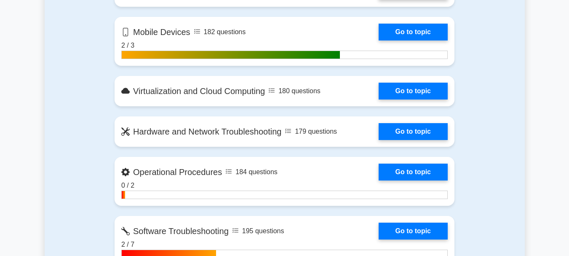
scroll to position [853, 0]
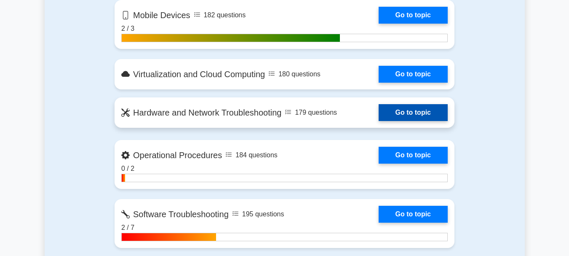
click at [378, 112] on link "Go to topic" at bounding box center [412, 112] width 69 height 17
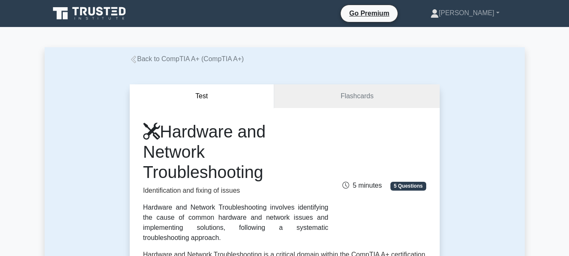
click at [175, 58] on link "Back to CompTIA A+ (CompTIA A+)" at bounding box center [187, 58] width 114 height 7
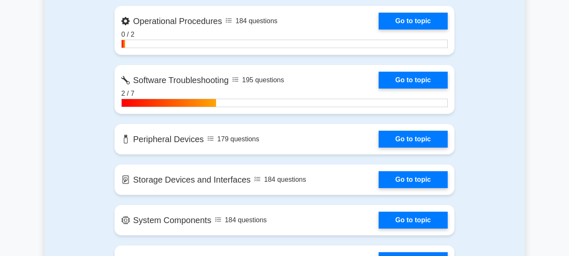
scroll to position [994, 0]
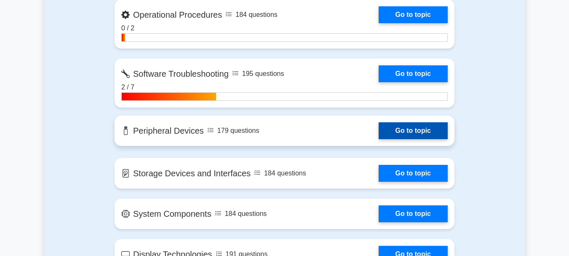
click at [378, 131] on link "Go to topic" at bounding box center [412, 130] width 69 height 17
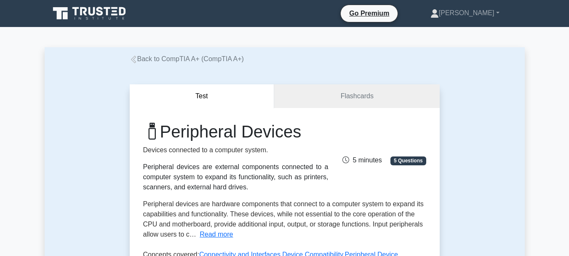
click at [178, 61] on link "Back to CompTIA A+ (CompTIA A+)" at bounding box center [187, 58] width 114 height 7
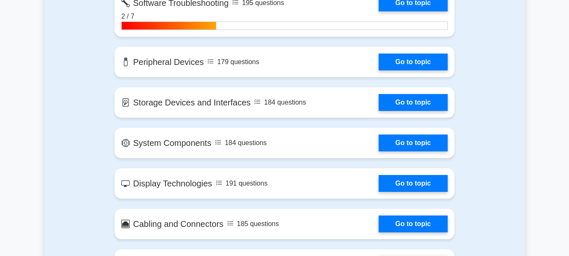
scroll to position [1072, 0]
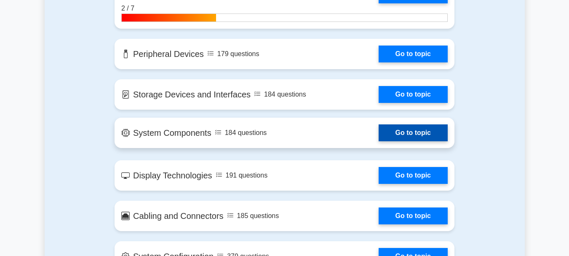
click at [378, 135] on link "Go to topic" at bounding box center [412, 132] width 69 height 17
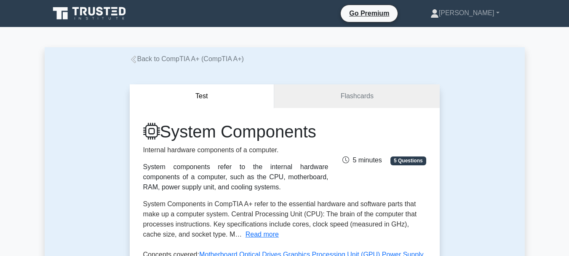
click at [187, 59] on link "Back to CompTIA A+ (CompTIA A+)" at bounding box center [187, 58] width 114 height 7
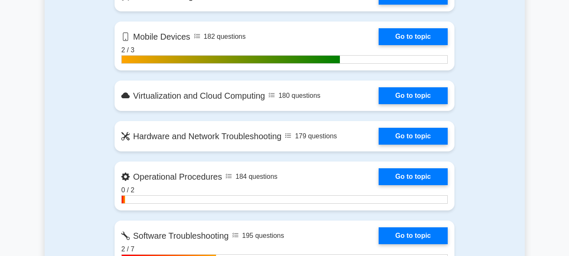
scroll to position [842, 0]
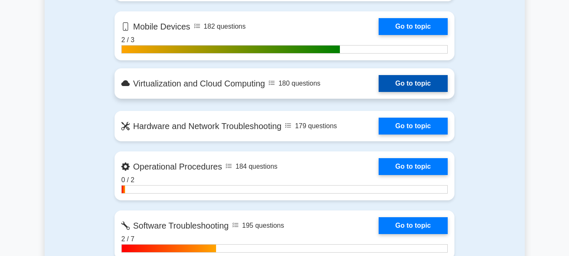
click at [378, 83] on link "Go to topic" at bounding box center [412, 83] width 69 height 17
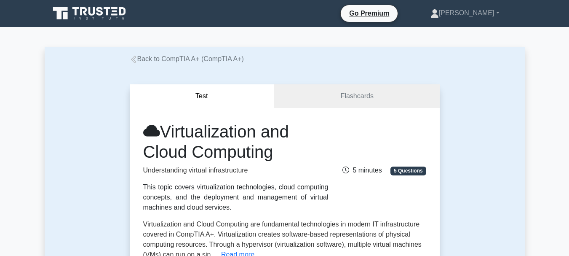
click at [188, 59] on link "Back to CompTIA A+ (CompTIA A+)" at bounding box center [187, 58] width 114 height 7
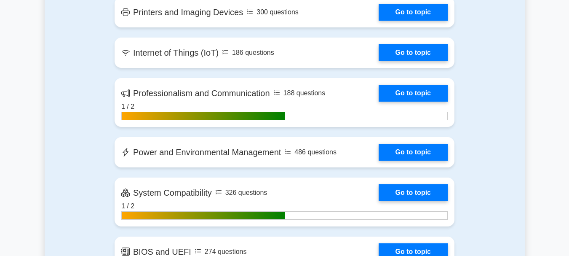
scroll to position [1381, 0]
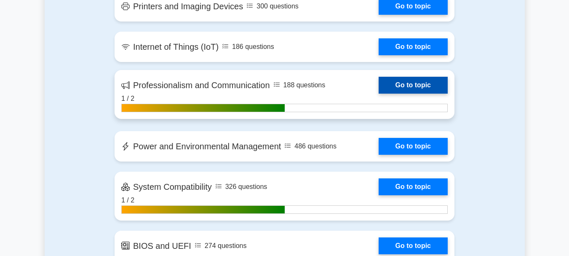
click at [378, 89] on link "Go to topic" at bounding box center [412, 85] width 69 height 17
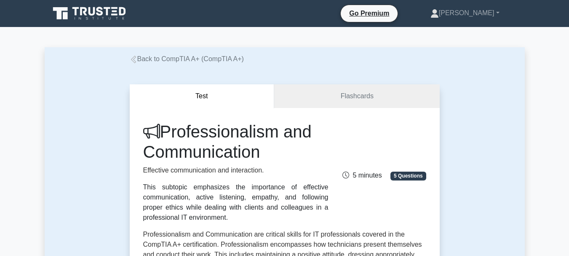
click at [182, 59] on link "Back to CompTIA A+ (CompTIA A+)" at bounding box center [187, 58] width 114 height 7
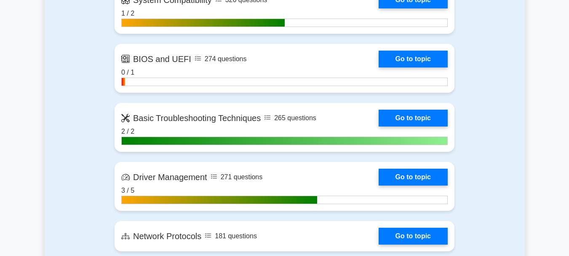
scroll to position [1532, 0]
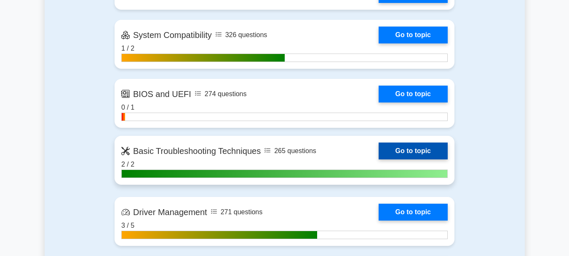
click at [378, 152] on link "Go to topic" at bounding box center [412, 150] width 69 height 17
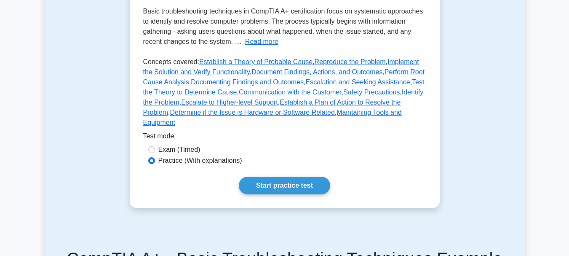
scroll to position [211, 0]
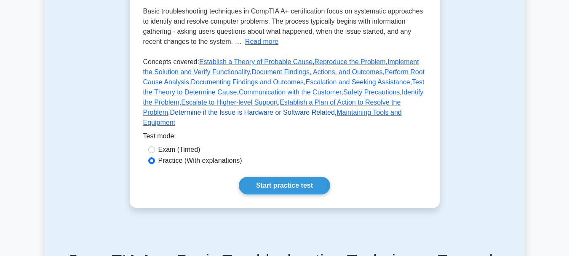
click at [211, 116] on link "Determine if the Issue is Hardware or Software Related" at bounding box center [252, 112] width 165 height 7
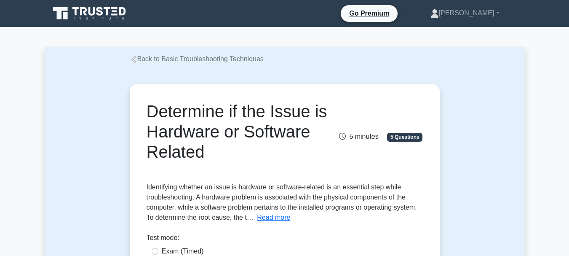
click at [220, 55] on link "Back to Basic Troubleshooting Techniques" at bounding box center [197, 58] width 134 height 7
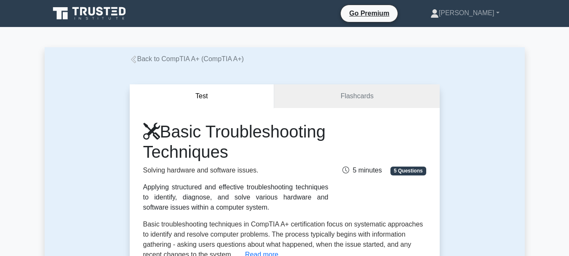
click at [171, 58] on link "Back to CompTIA A+ (CompTIA A+)" at bounding box center [187, 58] width 114 height 7
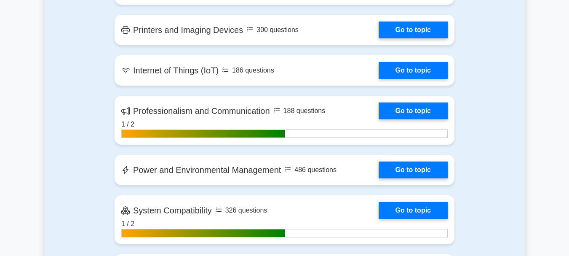
scroll to position [1344, 0]
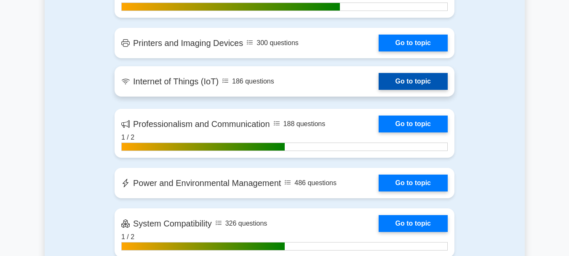
click at [378, 90] on link "Go to topic" at bounding box center [412, 81] width 69 height 17
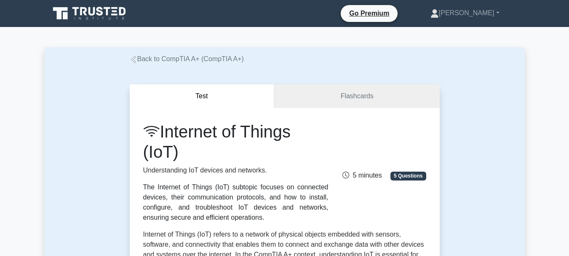
click at [197, 59] on link "Back to CompTIA A+ (CompTIA A+)" at bounding box center [187, 58] width 114 height 7
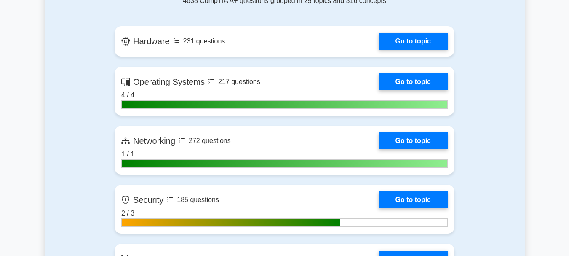
scroll to position [573, 0]
